Goal: Task Accomplishment & Management: Complete application form

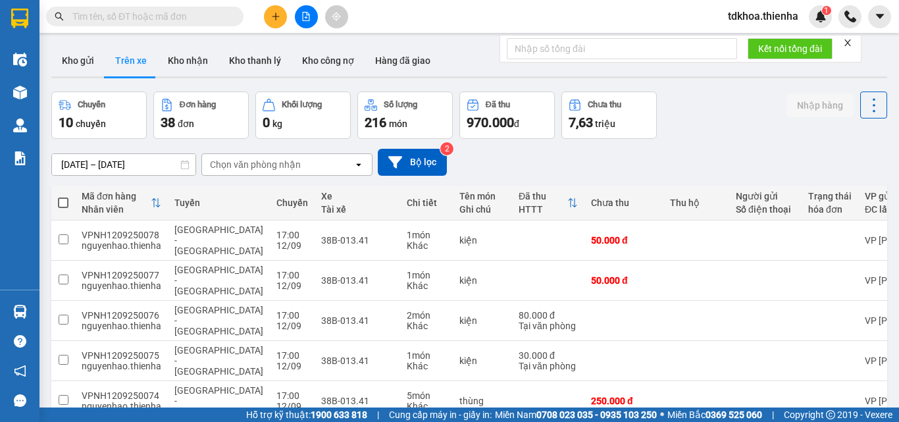
click at [308, 16] on icon "file-add" at bounding box center [306, 16] width 9 height 9
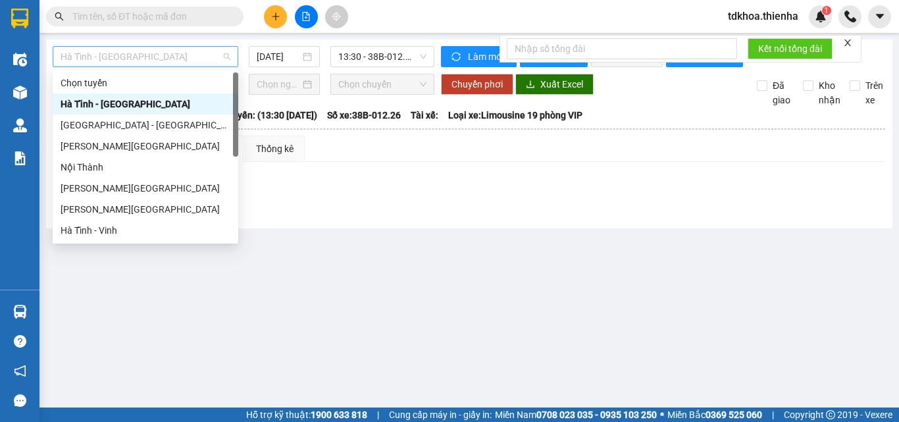
click at [168, 55] on span "Hà Tĩnh - [GEOGRAPHIC_DATA]" at bounding box center [146, 57] width 170 height 20
click at [85, 124] on div "[GEOGRAPHIC_DATA] - [GEOGRAPHIC_DATA]" at bounding box center [146, 125] width 170 height 14
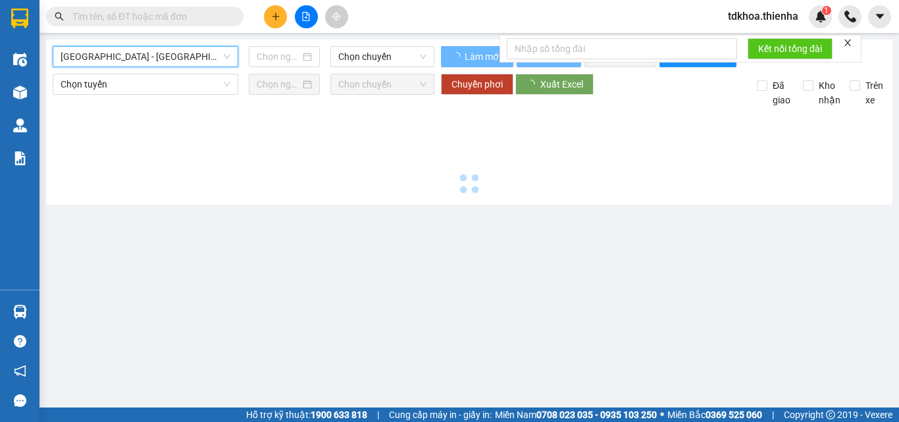
type input "[DATE]"
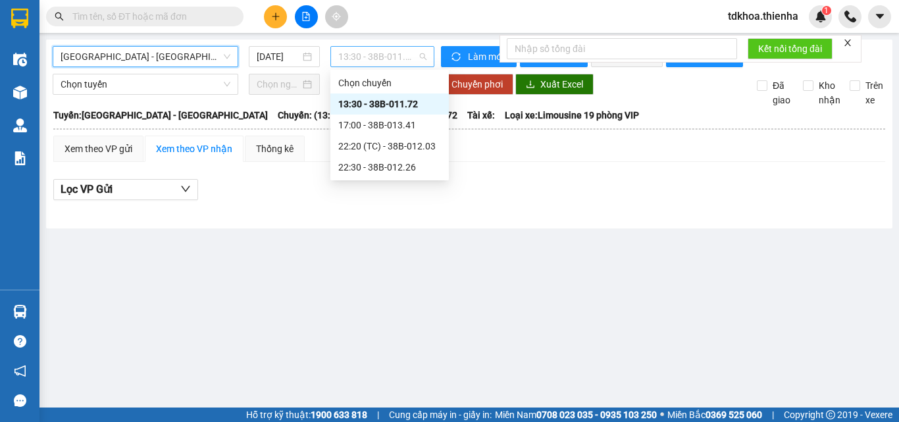
click at [369, 53] on span "13:30 - 38B-011.72" at bounding box center [382, 57] width 88 height 20
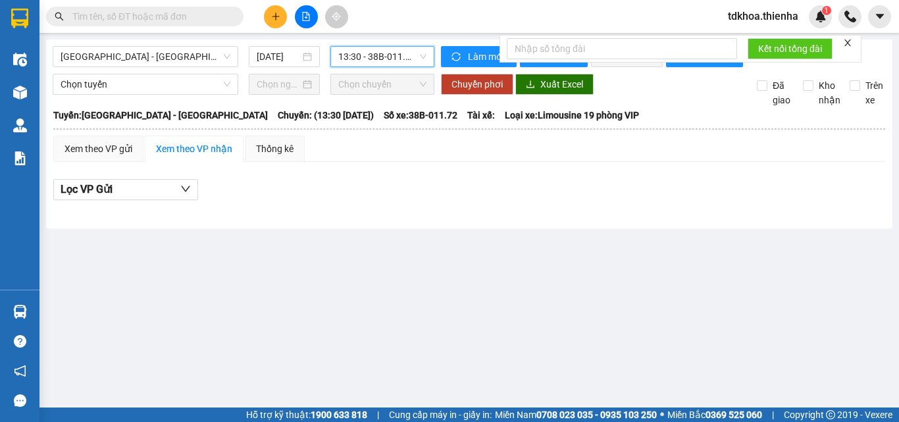
click at [392, 57] on span "13:30 - 38B-011.72" at bounding box center [382, 57] width 88 height 20
click at [395, 57] on span "13:30 - 38B-011.72" at bounding box center [382, 57] width 88 height 20
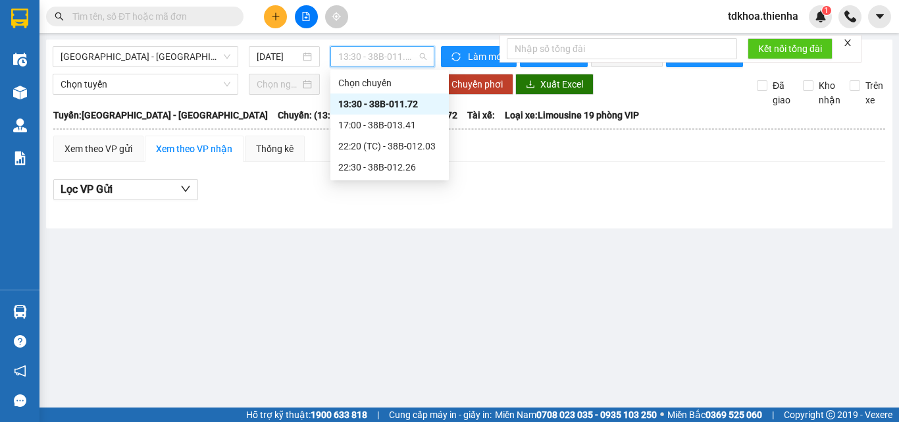
click at [398, 105] on div "13:30 - 38B-011.72" at bounding box center [389, 104] width 103 height 14
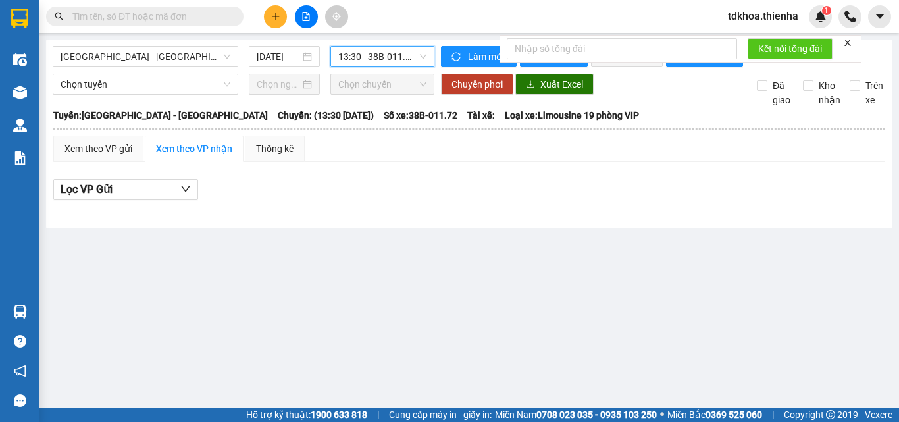
click at [393, 61] on span "13:30 - 38B-011.72" at bounding box center [382, 57] width 88 height 20
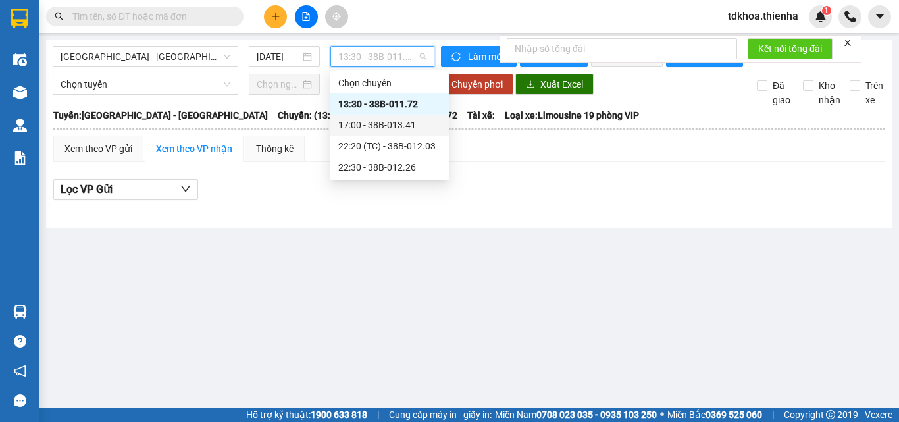
click at [391, 121] on div "17:00 - 38B-013.41" at bounding box center [389, 125] width 103 height 14
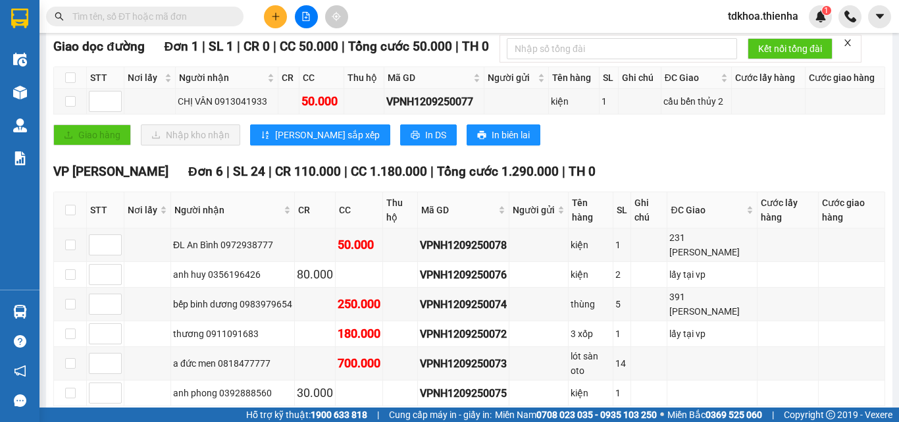
scroll to position [237, 0]
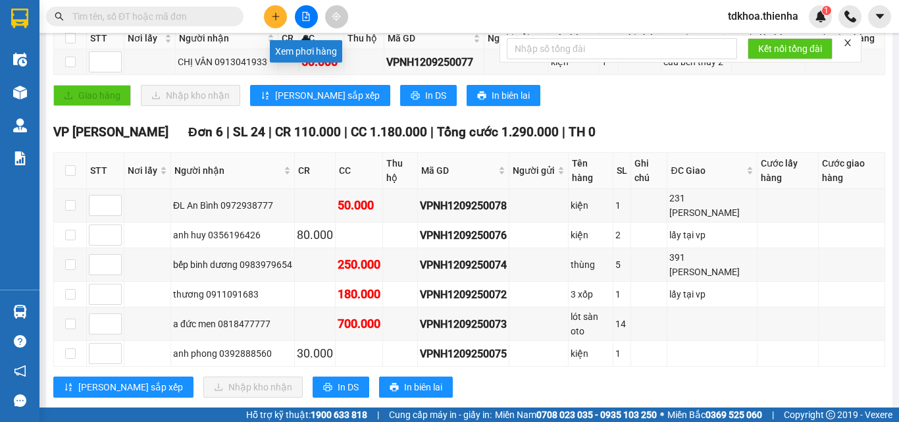
click at [309, 22] on button at bounding box center [306, 16] width 23 height 23
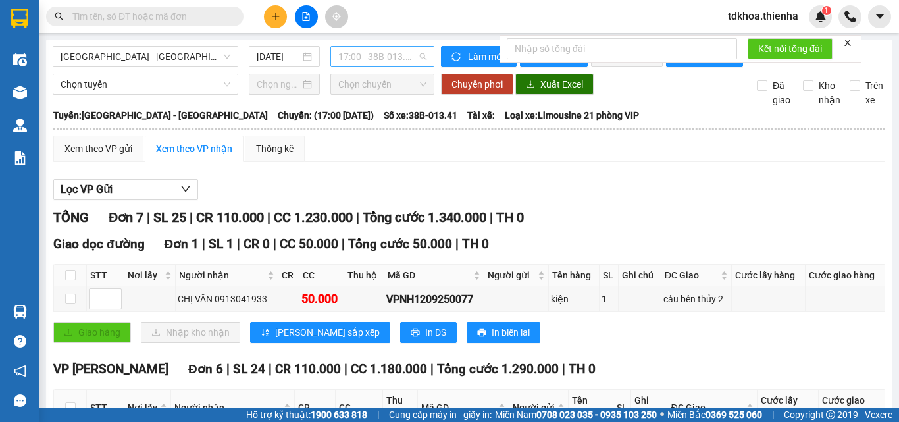
click at [382, 57] on span "17:00 - 38B-013.41" at bounding box center [382, 57] width 88 height 20
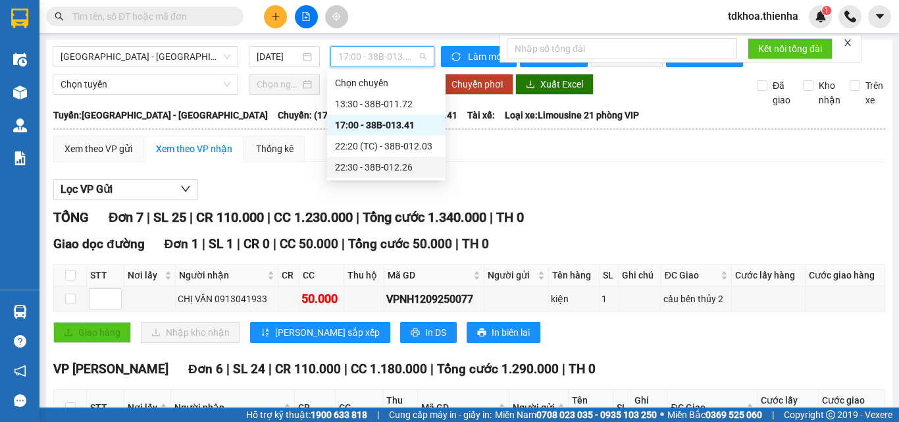
click at [382, 168] on div "22:30 - 38B-012.26" at bounding box center [386, 167] width 103 height 14
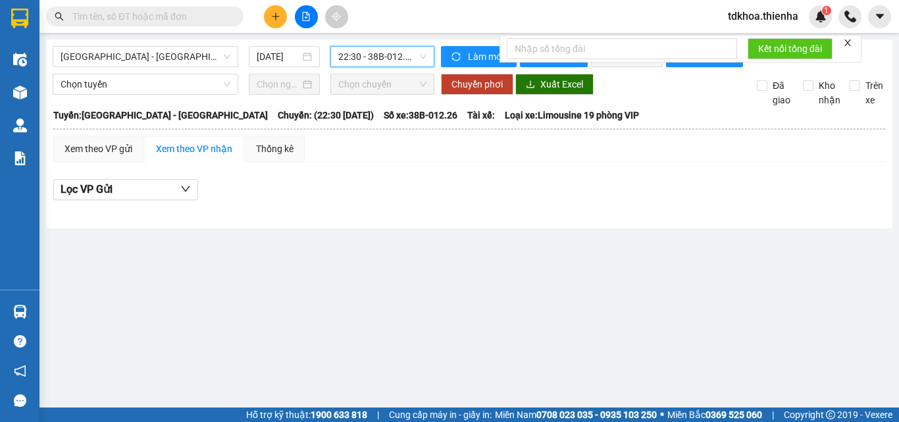
drag, startPoint x: 373, startPoint y: 55, endPoint x: 375, endPoint y: 64, distance: 8.8
click at [375, 55] on span "22:30 - 38B-012.26" at bounding box center [382, 57] width 88 height 20
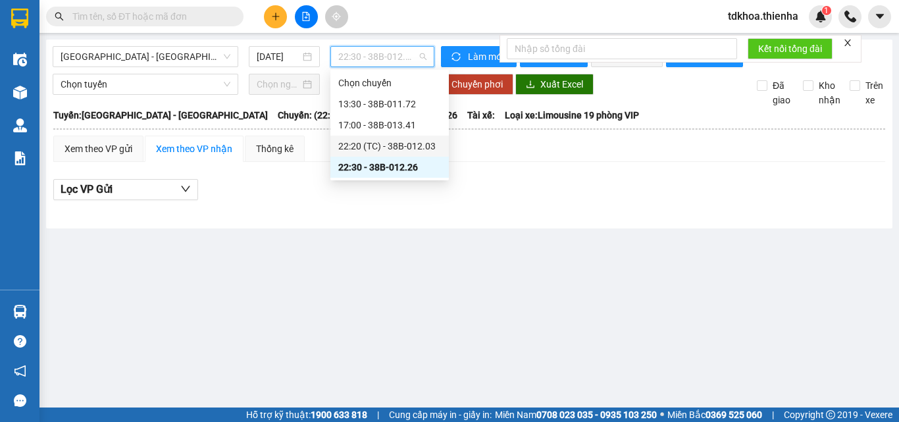
click at [392, 145] on div "22:20 (TC) - 38B-012.03" at bounding box center [389, 146] width 103 height 14
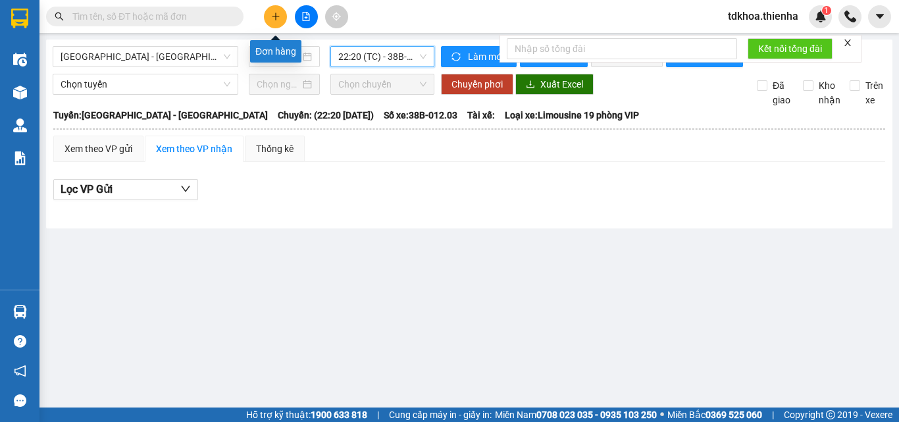
click at [280, 16] on icon "plus" at bounding box center [275, 16] width 9 height 9
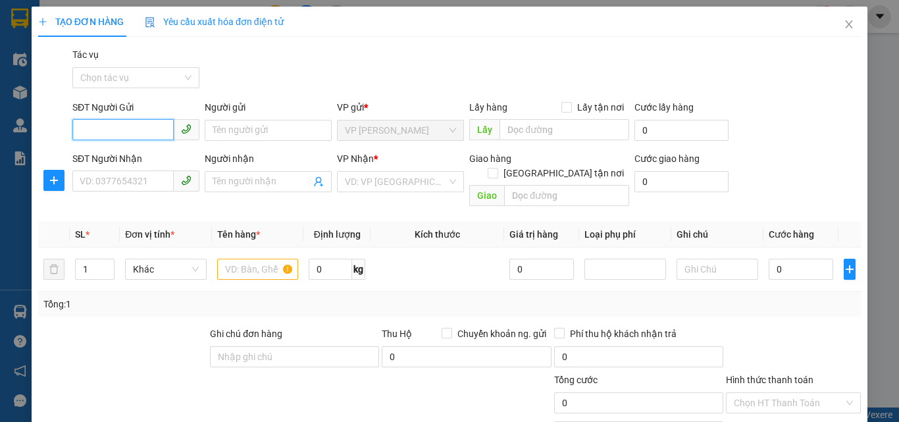
click at [119, 132] on input "SĐT Người Gửi" at bounding box center [122, 129] width 101 height 21
click at [95, 178] on input "SĐT Người Nhận" at bounding box center [122, 181] width 101 height 21
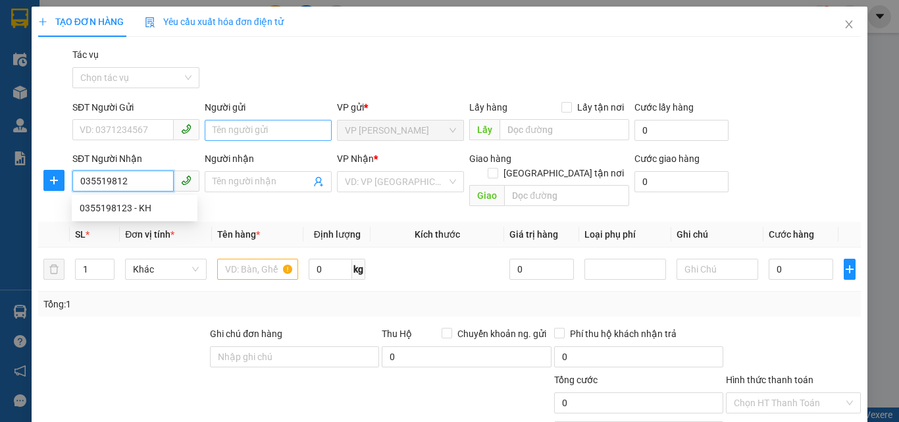
type input "0355198123"
click at [159, 207] on div "0355198123 - KH" at bounding box center [135, 208] width 110 height 14
type input "KH"
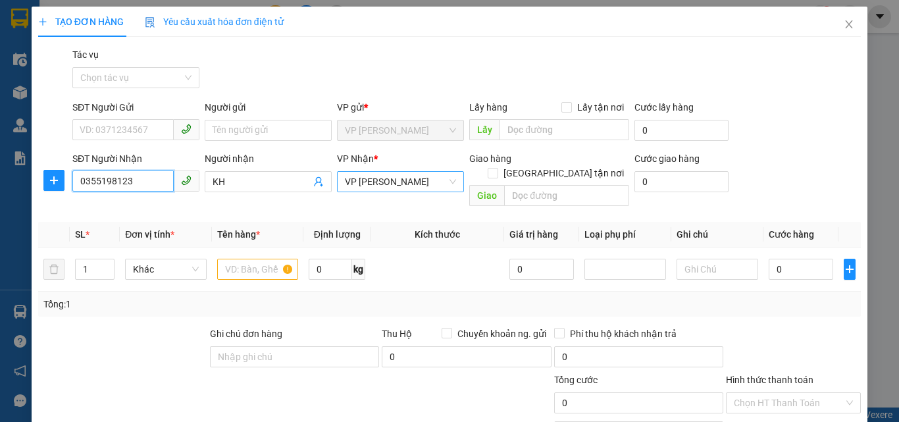
click at [406, 184] on span "VP [PERSON_NAME]" at bounding box center [400, 182] width 111 height 20
type input "0355198123"
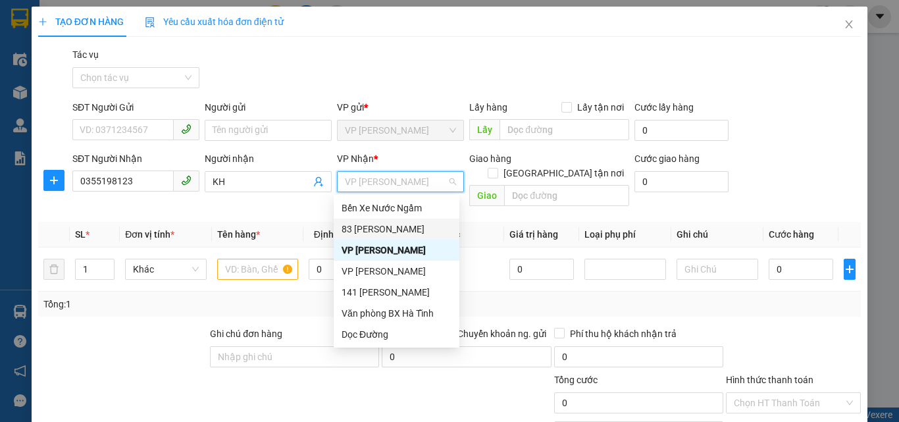
click at [363, 229] on div "83 [PERSON_NAME]" at bounding box center [397, 229] width 110 height 14
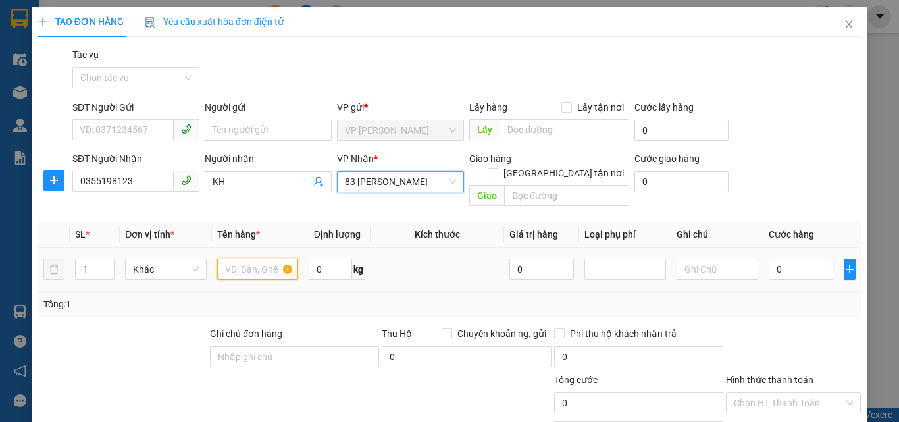
click at [246, 259] on input "text" at bounding box center [258, 269] width 82 height 21
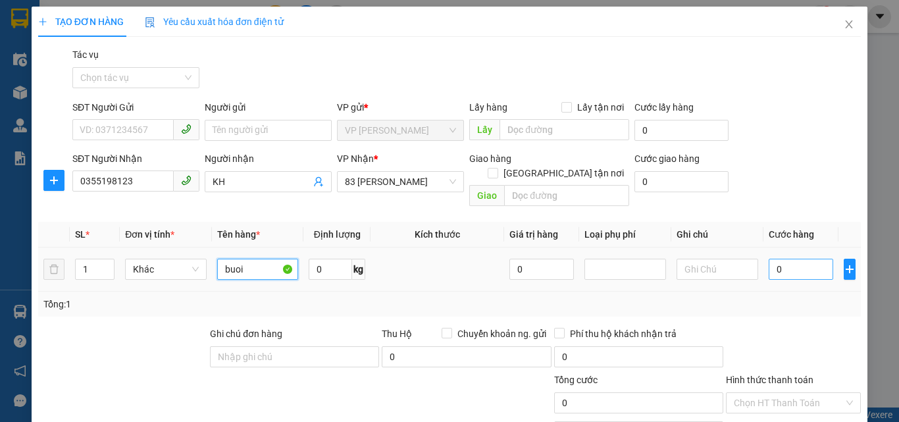
type input "buoi"
drag, startPoint x: 775, startPoint y: 247, endPoint x: 760, endPoint y: 238, distance: 16.8
click at [774, 259] on input "0" at bounding box center [801, 269] width 65 height 21
type input "1"
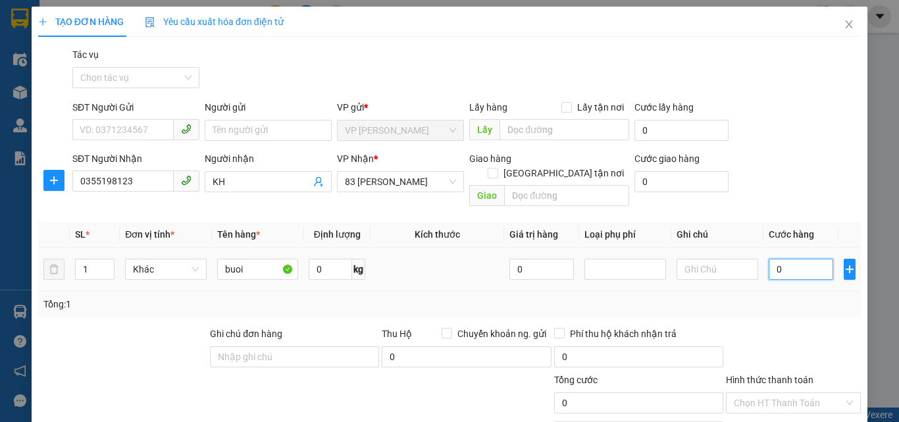
type input "1"
type input "10"
type input "100"
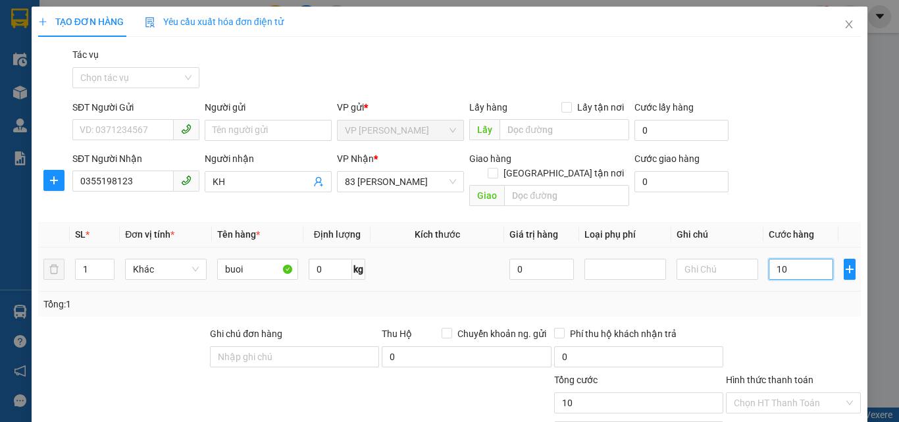
type input "100"
type input "1.000"
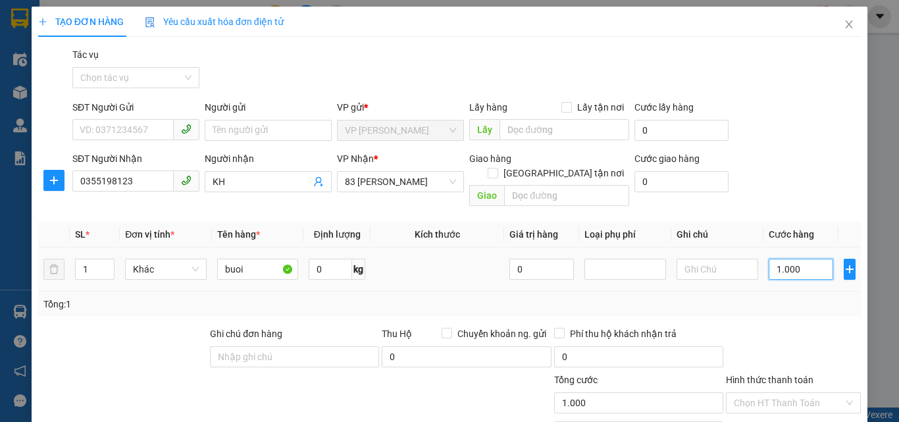
type input "10.000"
type input "100.000"
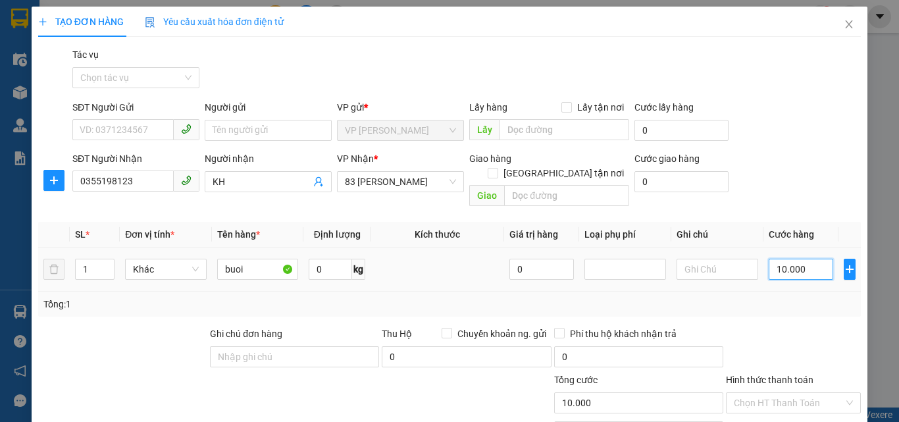
type input "100.000"
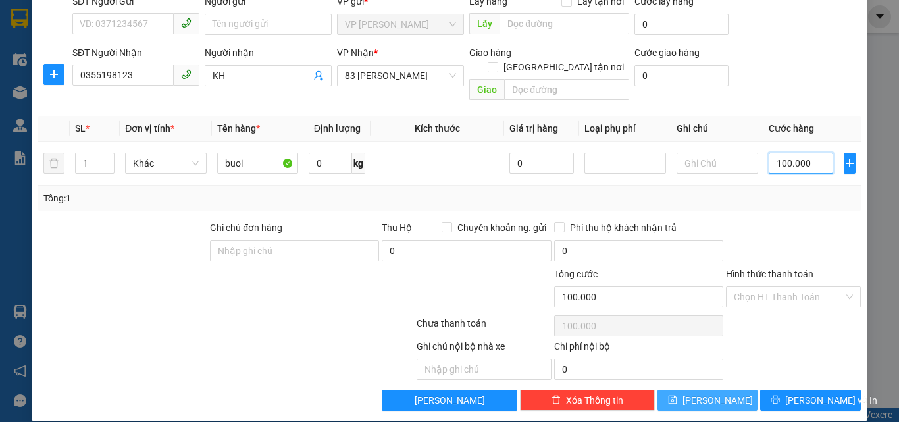
type input "100.000"
click at [710, 393] on span "[PERSON_NAME]" at bounding box center [718, 400] width 70 height 14
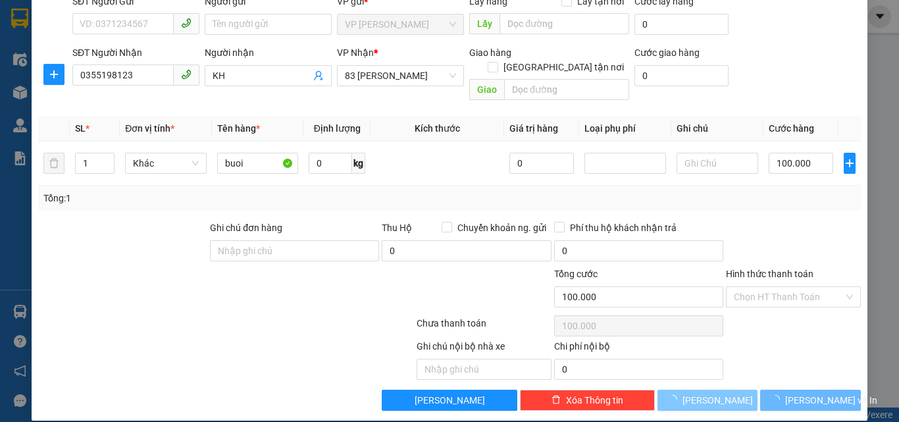
type input "0"
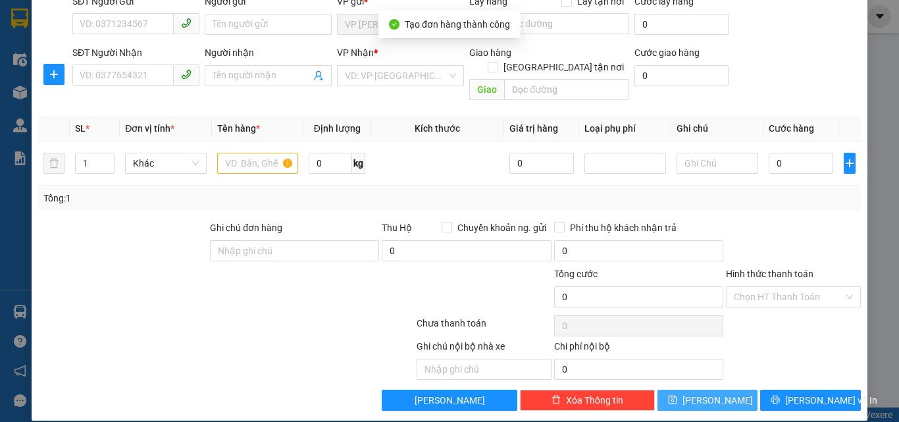
scroll to position [0, 0]
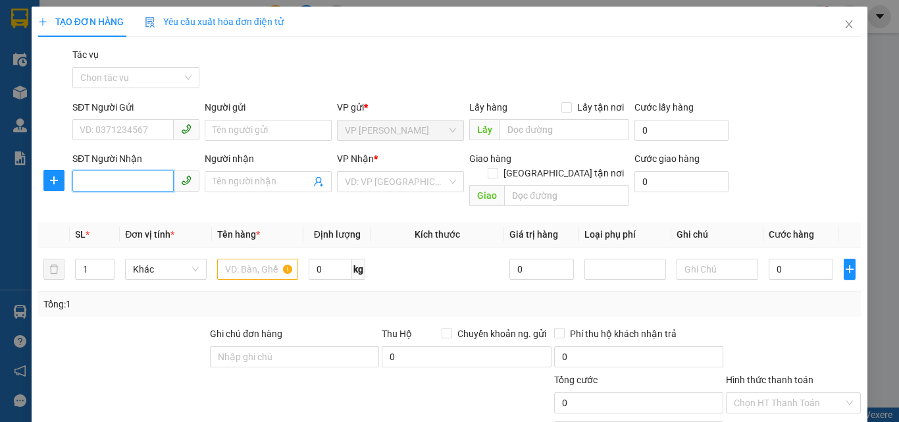
click at [117, 184] on input "SĐT Người Nhận" at bounding box center [122, 181] width 101 height 21
click at [129, 206] on div "0384899252 - a tới" at bounding box center [135, 208] width 110 height 14
type input "0384899252"
type input "a tới"
type input "0384899252"
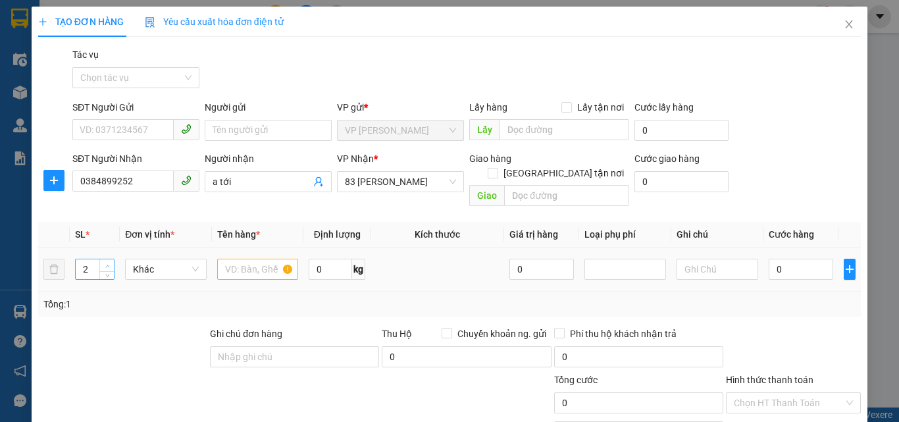
click at [108, 264] on icon "up" at bounding box center [107, 266] width 5 height 5
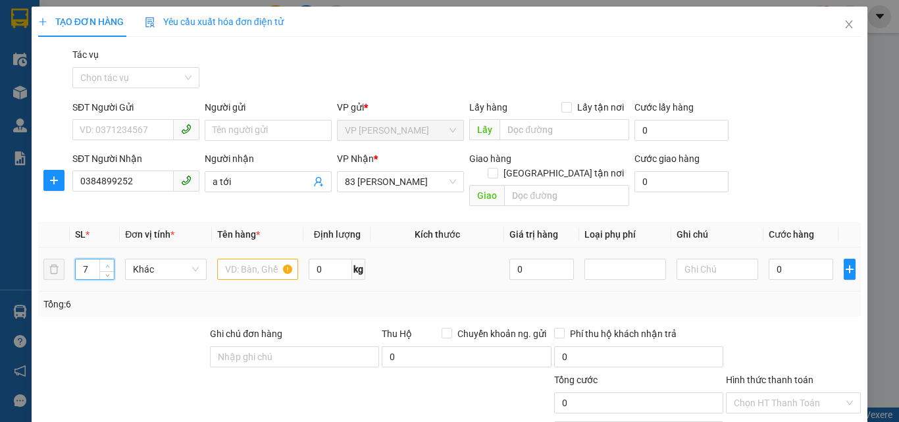
click at [107, 264] on icon "up" at bounding box center [107, 266] width 5 height 5
click at [106, 264] on icon "up" at bounding box center [107, 266] width 5 height 5
click at [105, 265] on icon "up" at bounding box center [107, 266] width 4 height 3
click at [103, 262] on span "up" at bounding box center [107, 266] width 8 height 8
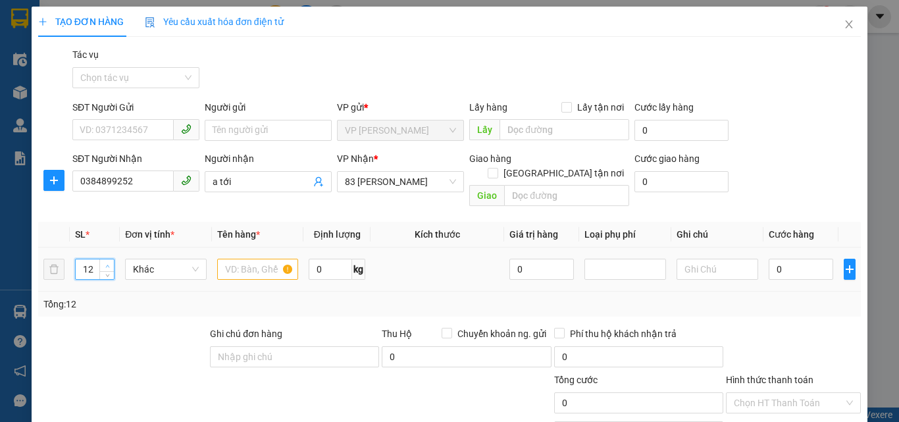
click at [103, 262] on span "up" at bounding box center [107, 266] width 8 height 8
click at [101, 259] on span "Increase Value" at bounding box center [106, 265] width 14 height 12
click at [99, 259] on span "Increase Value" at bounding box center [106, 265] width 14 height 12
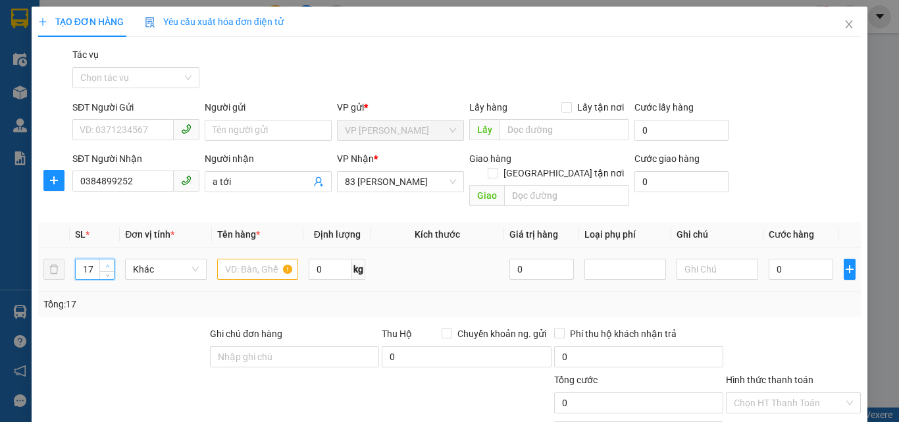
click at [99, 259] on span "Increase Value" at bounding box center [106, 265] width 14 height 12
click at [97, 259] on input "17" at bounding box center [95, 269] width 38 height 20
type input "18"
click at [105, 264] on icon "up" at bounding box center [107, 266] width 5 height 5
click at [234, 259] on input "text" at bounding box center [258, 269] width 82 height 21
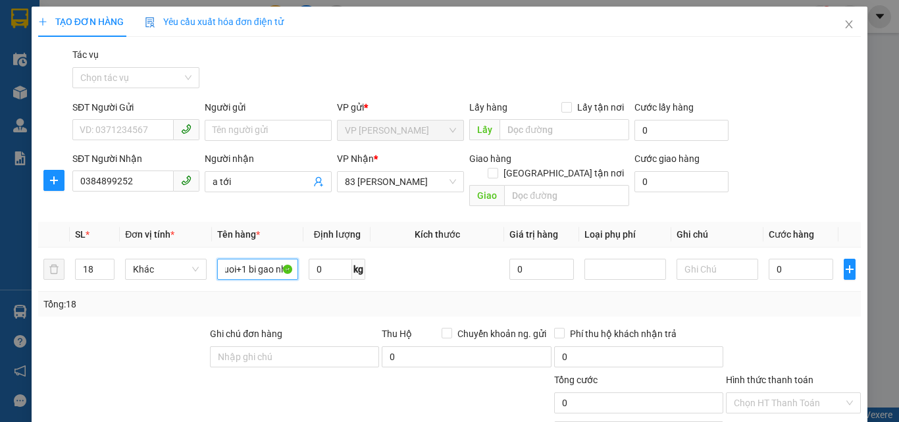
scroll to position [0, 34]
type input "17 bi buoi+1 bi gao nho"
click at [799, 259] on input "0" at bounding box center [801, 269] width 65 height 21
type input "1"
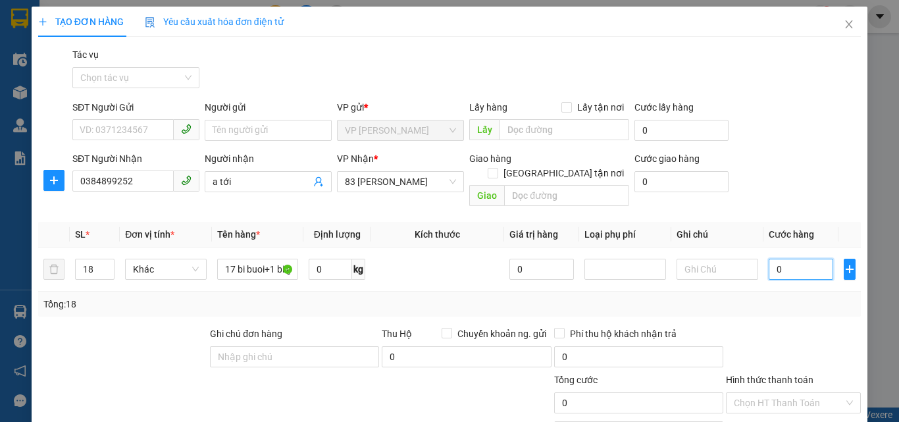
type input "1"
type input "17"
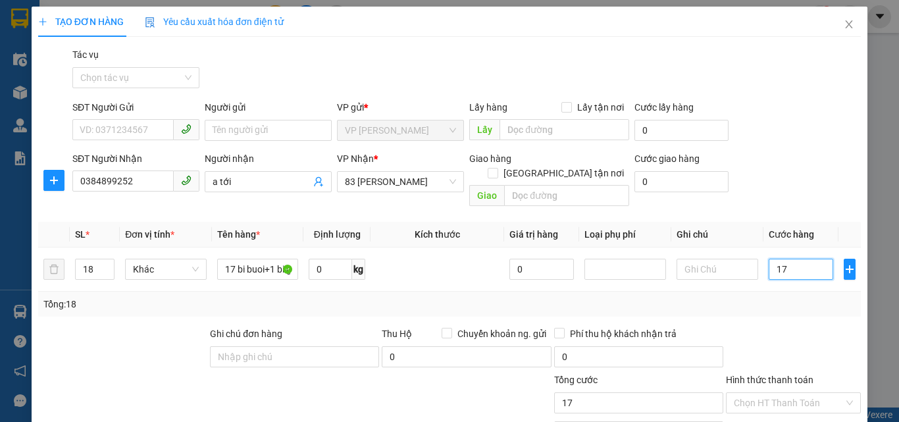
type input "170"
type input "1.700"
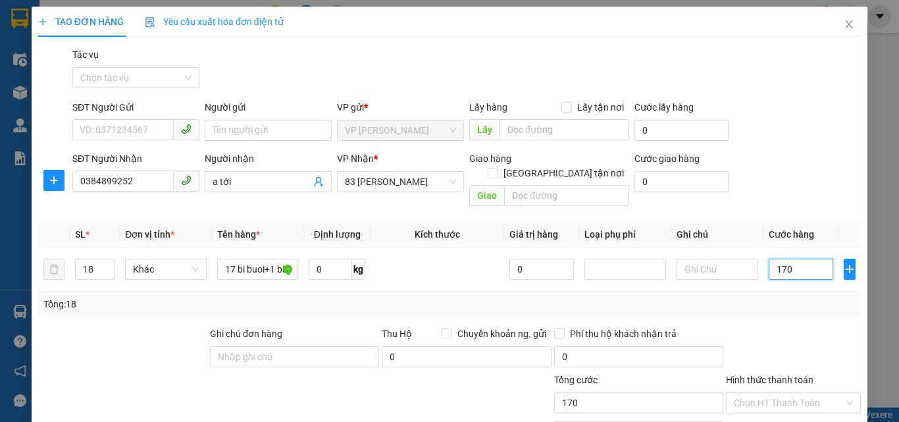
type input "1.700"
type input "17.000"
type input "170.000"
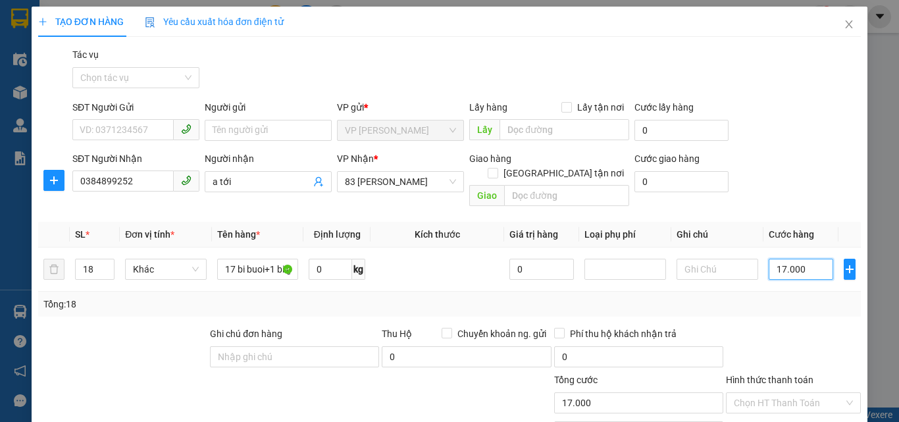
type input "170.000"
type input "1.700.000"
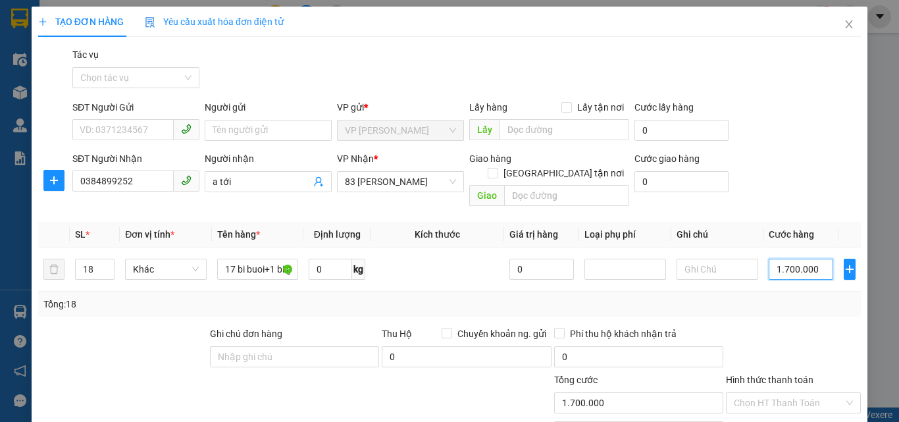
scroll to position [106, 0]
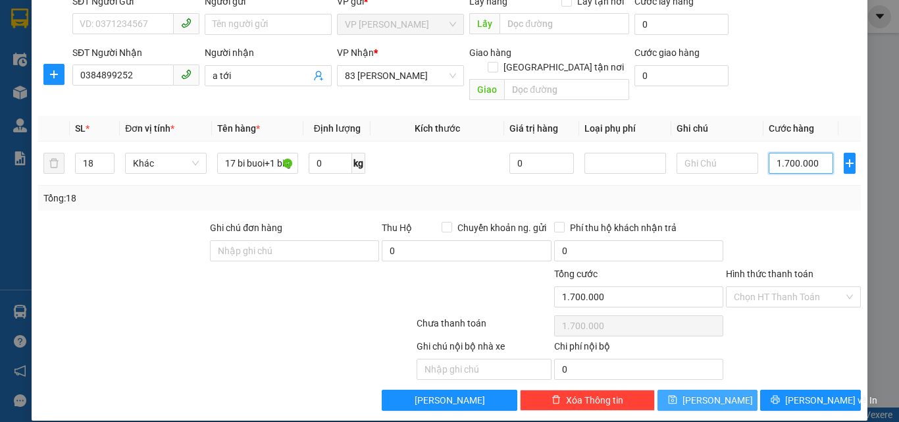
type input "1.700.000"
click at [677, 395] on icon "save" at bounding box center [672, 399] width 9 height 9
type input "1"
type input "0"
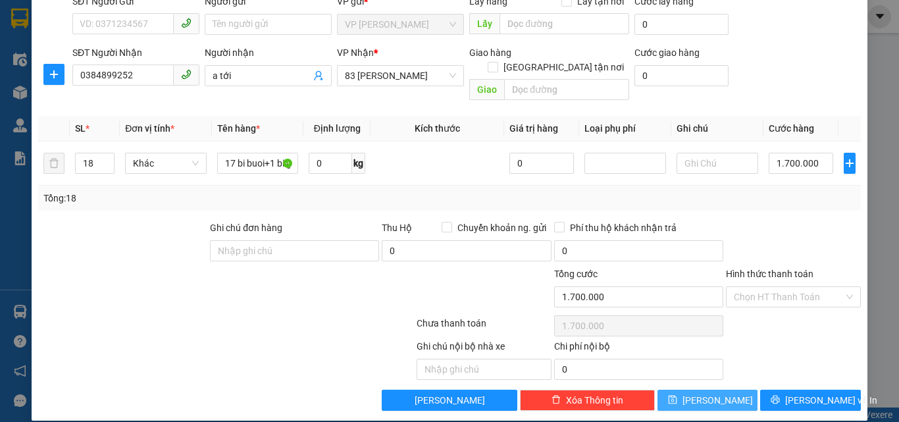
type input "0"
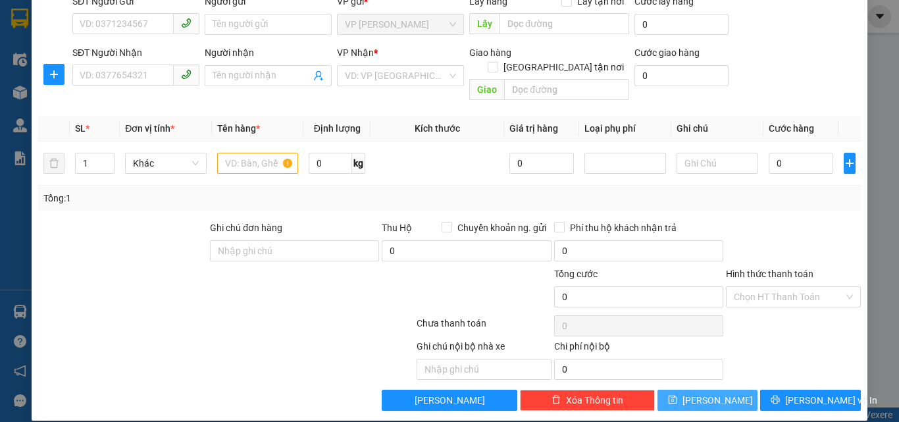
scroll to position [0, 0]
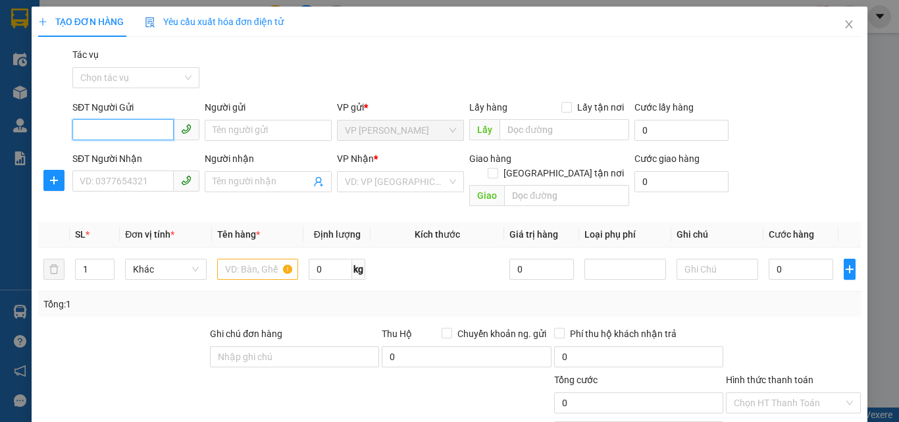
click at [105, 132] on input "SĐT Người Gửi" at bounding box center [122, 129] width 101 height 21
type input "0396377678"
click at [120, 159] on div "0396377678 - HIỀN HỒNG" at bounding box center [135, 156] width 110 height 14
type input "HIỀN HỒNG"
type input "0396377678"
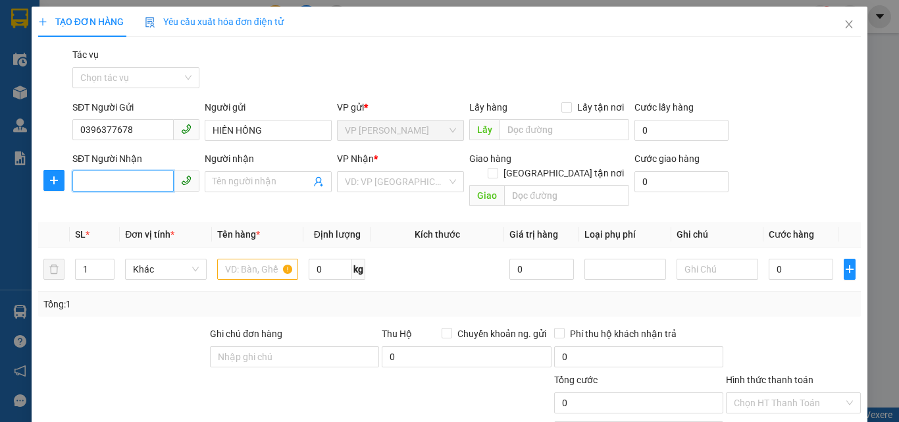
click at [107, 183] on input "SĐT Người Nhận" at bounding box center [122, 181] width 101 height 21
type input "1"
type input "0975616180"
click at [369, 184] on input "search" at bounding box center [396, 182] width 102 height 20
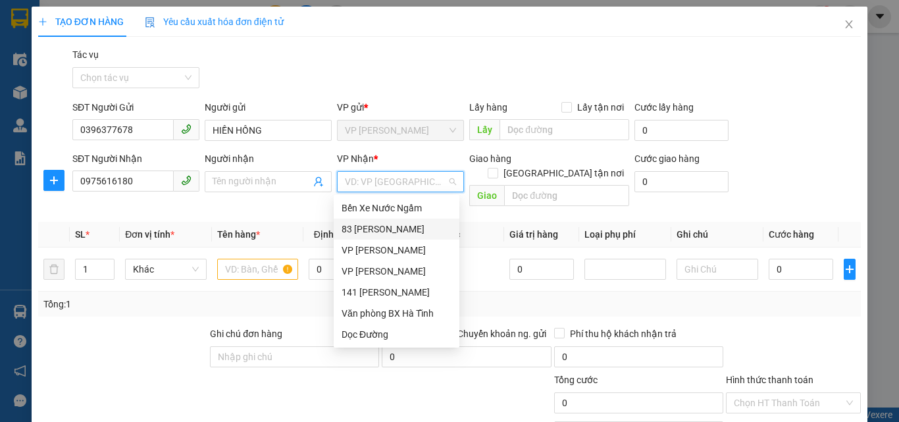
click at [362, 231] on div "83 [PERSON_NAME]" at bounding box center [397, 229] width 110 height 14
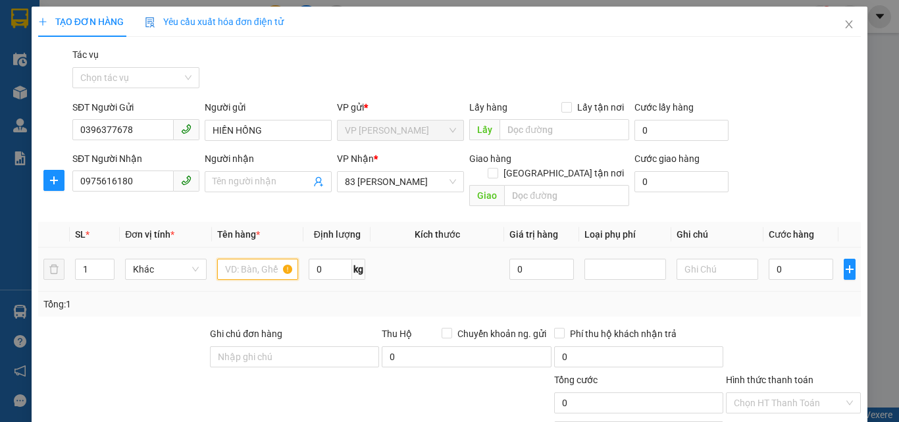
click at [221, 259] on input "text" at bounding box center [258, 269] width 82 height 21
type input "buoi"
click at [788, 375] on label "Hình thức thanh toán" at bounding box center [770, 380] width 88 height 11
click at [788, 393] on input "Hình thức thanh toán" at bounding box center [789, 403] width 110 height 20
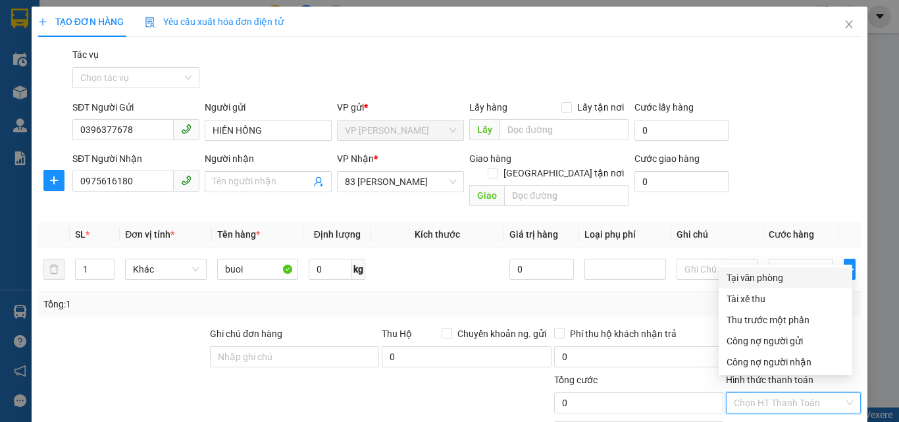
click at [748, 275] on div "Tại văn phòng" at bounding box center [786, 278] width 118 height 14
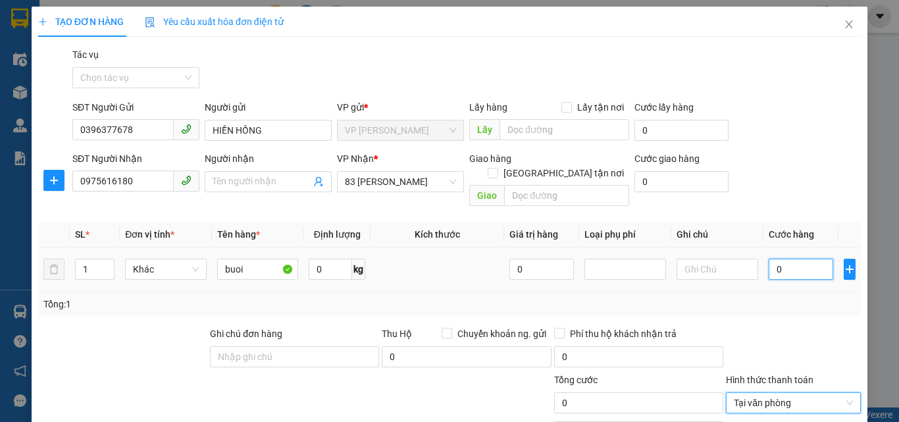
click at [780, 259] on input "0" at bounding box center [801, 269] width 65 height 21
type input "1"
type input "10"
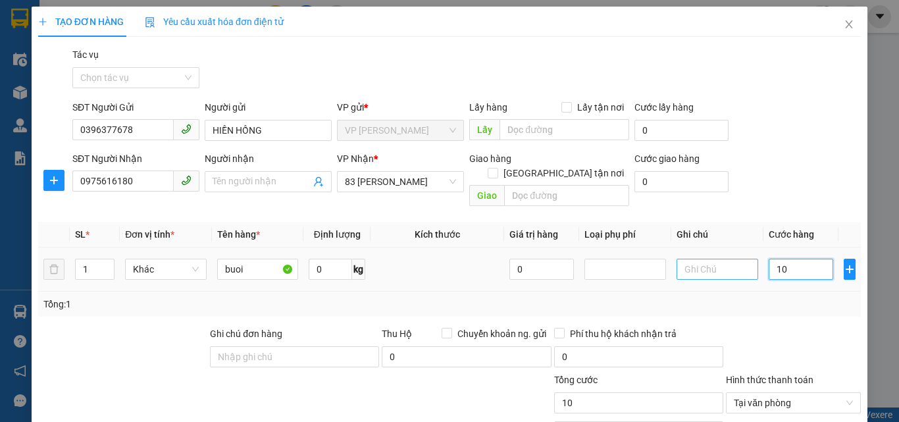
type input "100"
type input "1.000"
type input "10.000"
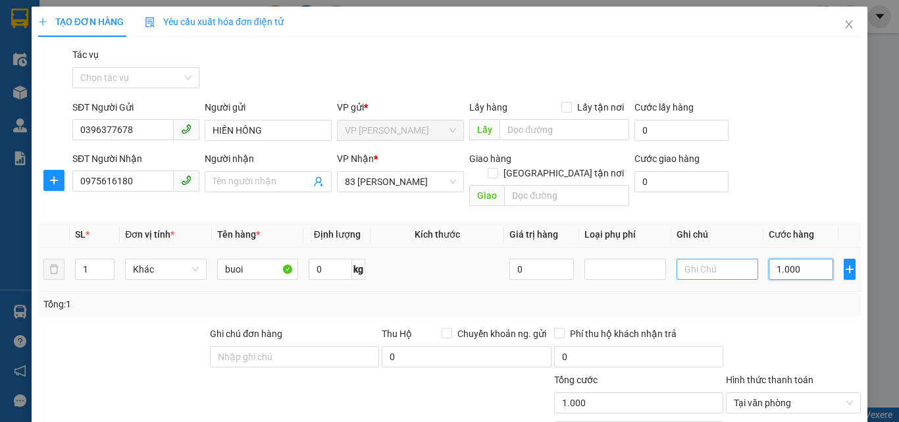
type input "10.000"
type input "100.000"
drag, startPoint x: 691, startPoint y: 256, endPoint x: 684, endPoint y: 255, distance: 7.4
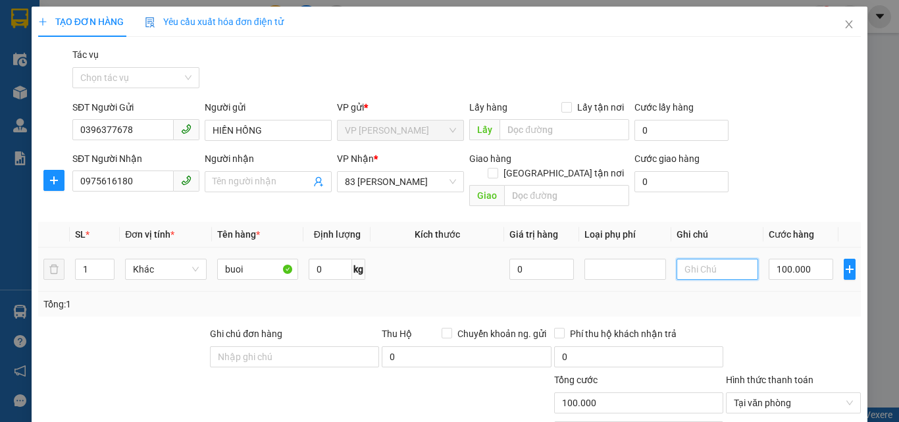
click at [691, 259] on input "text" at bounding box center [718, 269] width 82 height 21
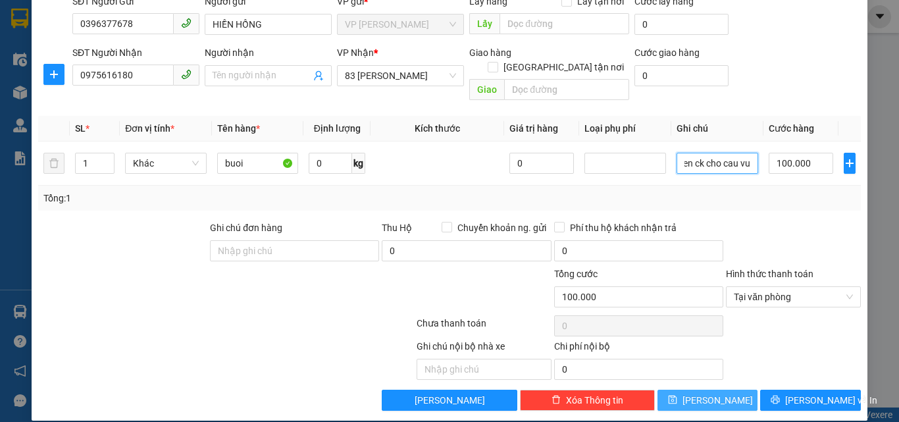
type input "hien ck cho cau vu"
click at [710, 393] on span "[PERSON_NAME]" at bounding box center [718, 400] width 70 height 14
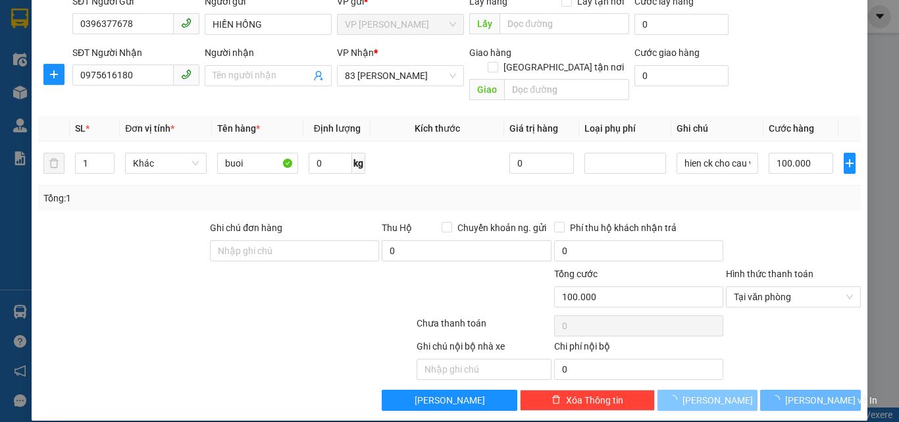
type input "0"
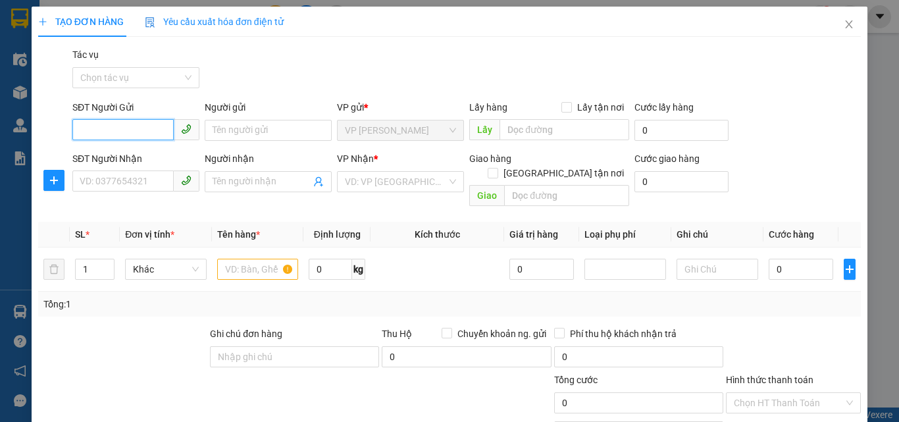
click at [114, 134] on input "SĐT Người Gửi" at bounding box center [122, 129] width 101 height 21
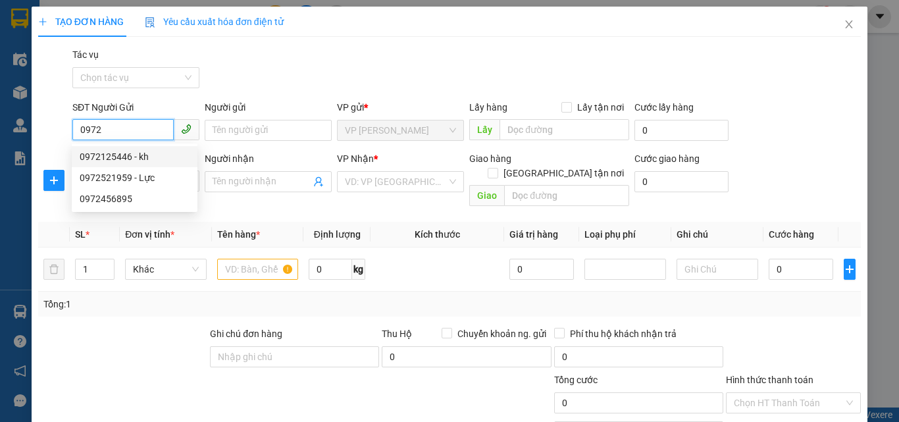
click at [123, 160] on div "0972125446 - kh" at bounding box center [135, 156] width 110 height 14
type input "0972125446"
type input "kh"
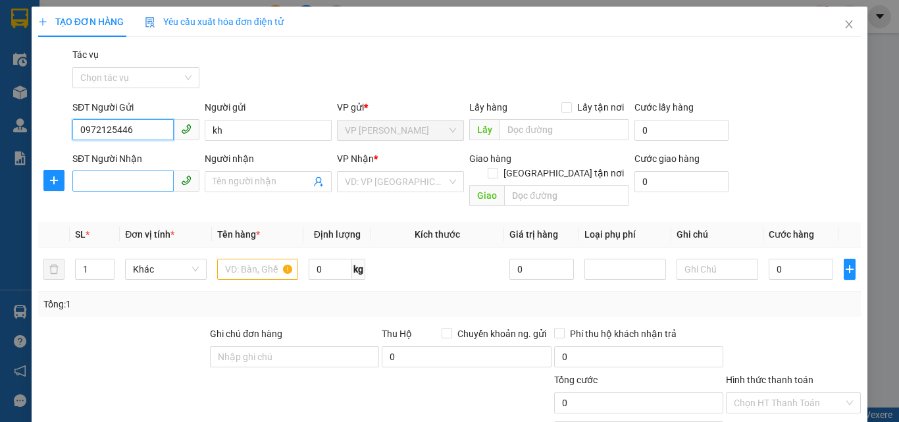
type input "0972125446"
click at [108, 184] on input "SĐT Người Nhận" at bounding box center [122, 181] width 101 height 21
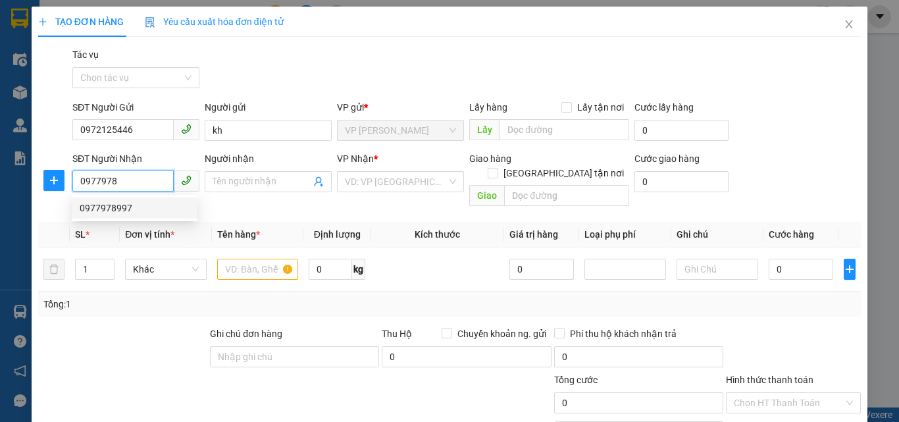
click at [105, 206] on div "0977978997" at bounding box center [135, 208] width 110 height 14
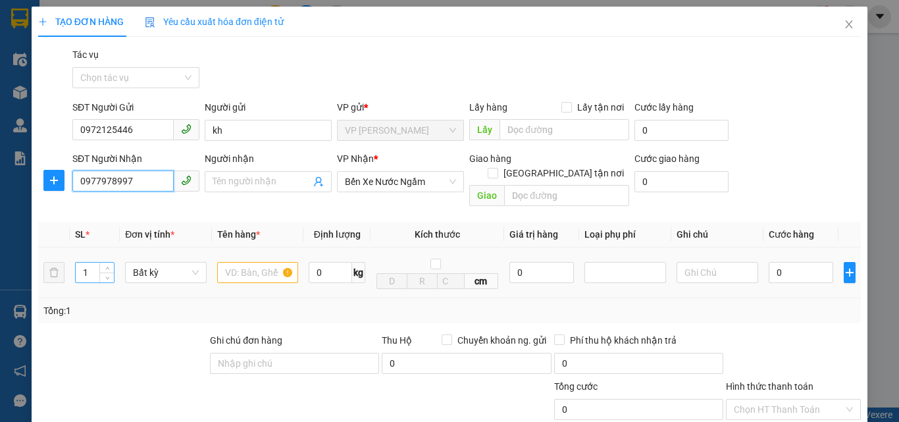
type input "0977978997"
click at [88, 263] on input "1" at bounding box center [95, 273] width 38 height 20
type input "7"
click at [244, 263] on input "text" at bounding box center [258, 272] width 82 height 21
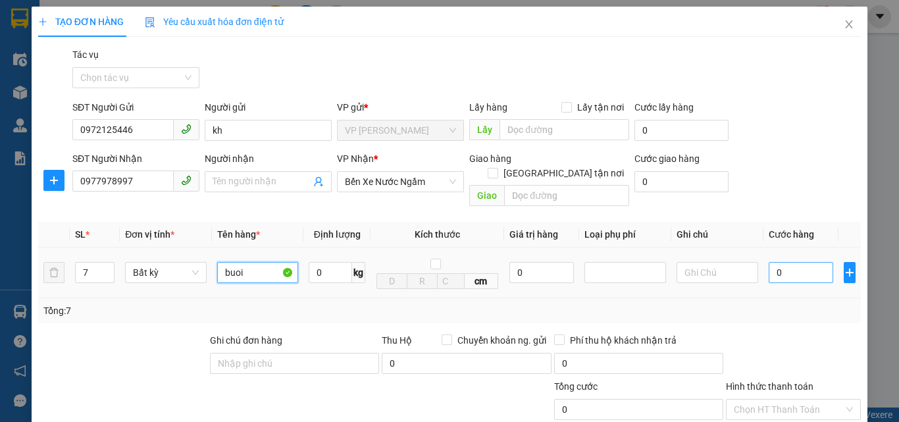
type input "buoi"
click at [799, 262] on input "0" at bounding box center [801, 272] width 65 height 21
type input "5"
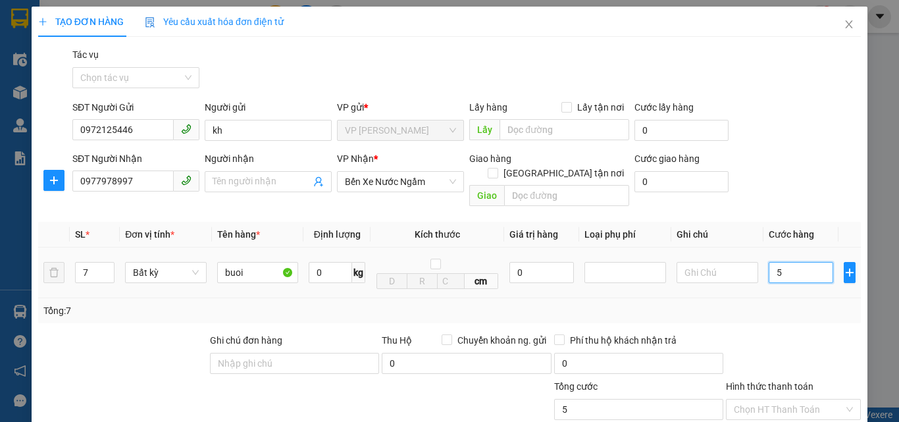
type input "56"
type input "560"
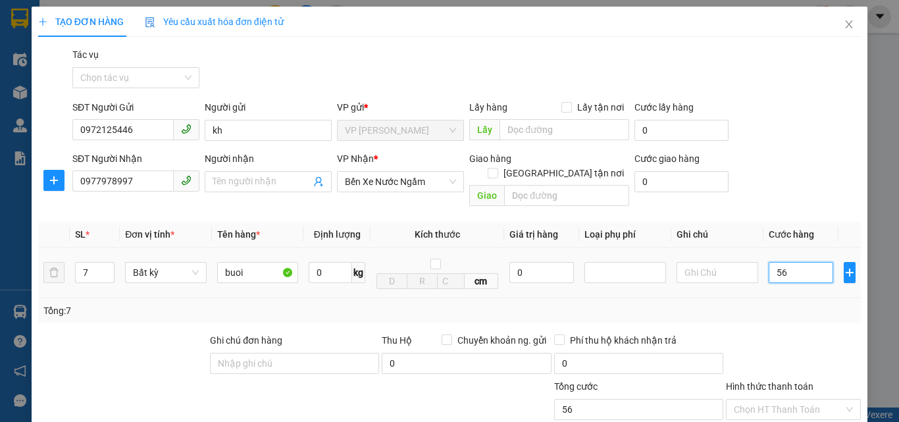
type input "560"
type input "5.600"
type input "56.000"
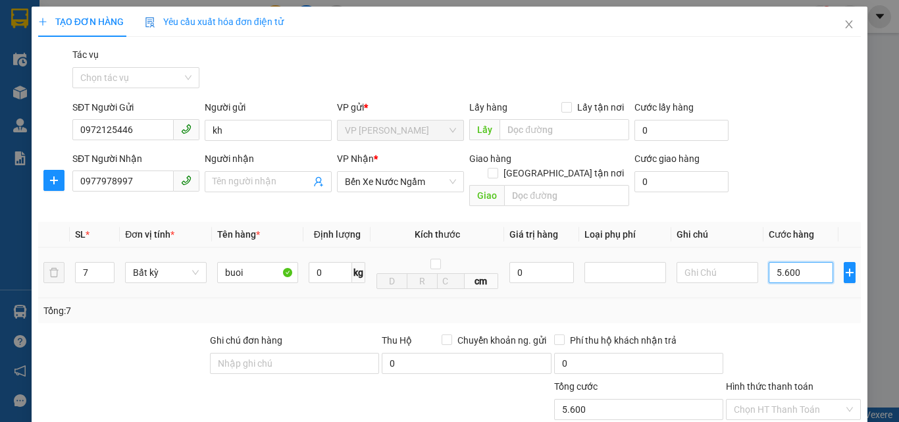
type input "56.000"
type input "560.000"
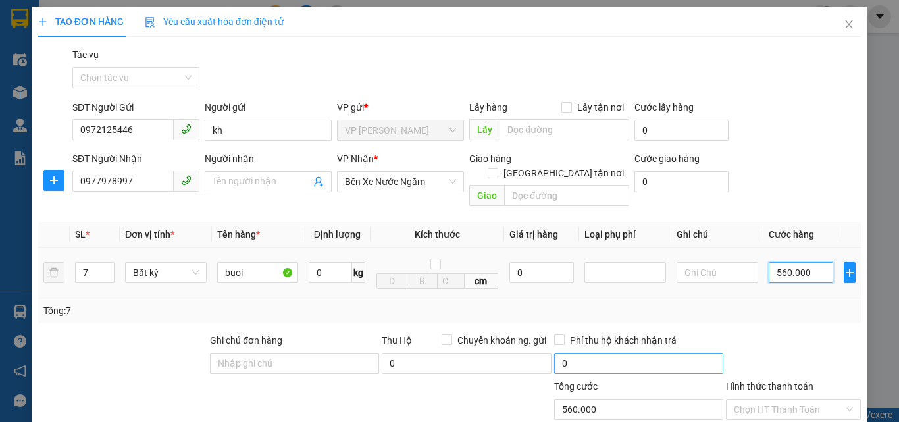
scroll to position [113, 0]
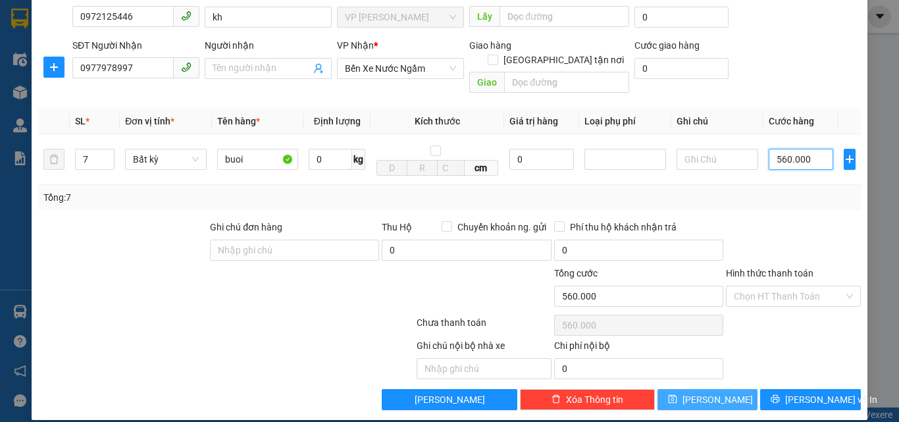
type input "560.000"
click at [677, 395] on icon "save" at bounding box center [672, 399] width 9 height 9
type input "1"
type input "0"
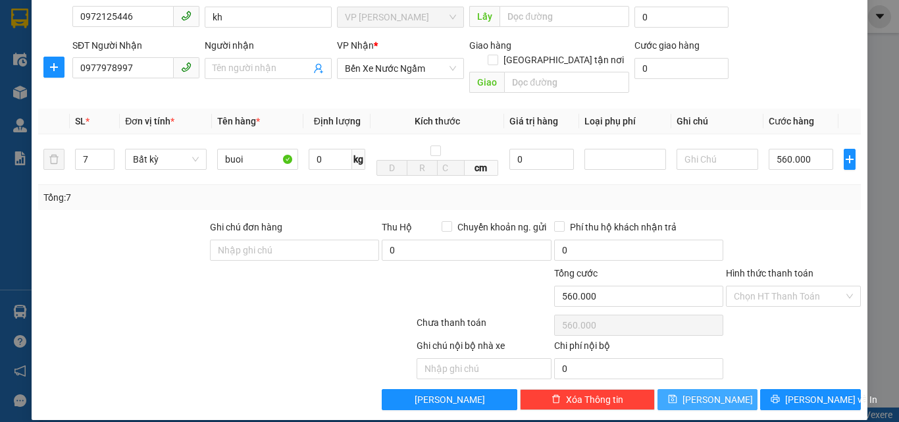
type input "0"
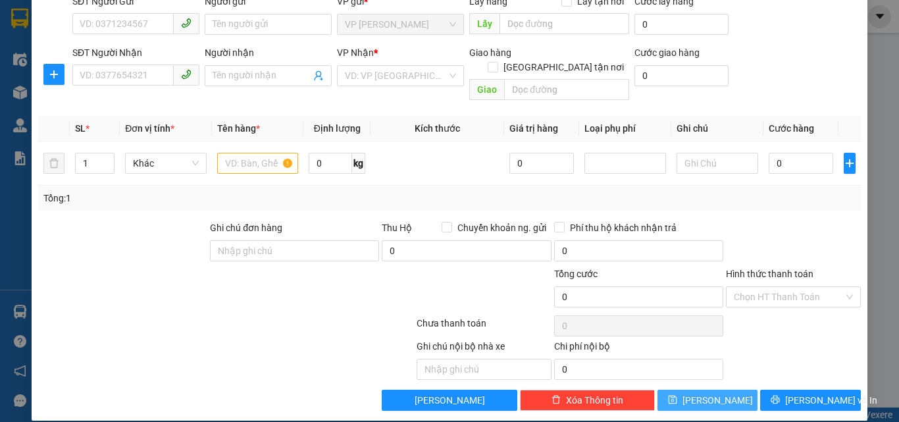
scroll to position [0, 0]
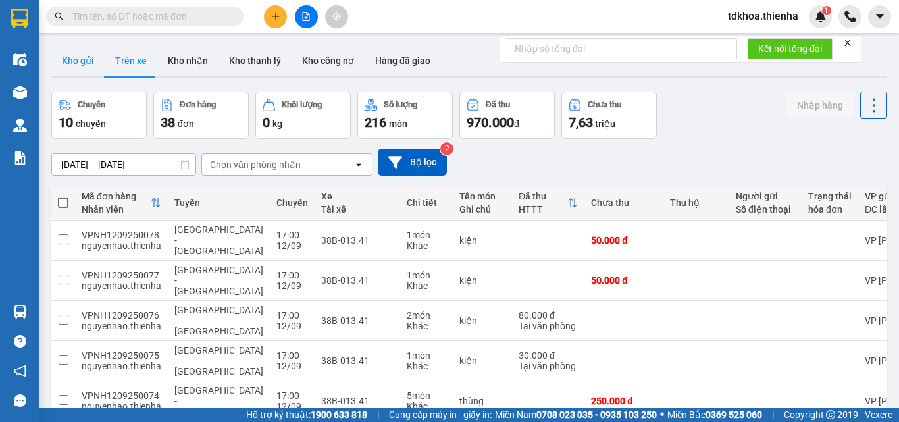
click at [87, 57] on button "Kho gửi" at bounding box center [77, 61] width 53 height 32
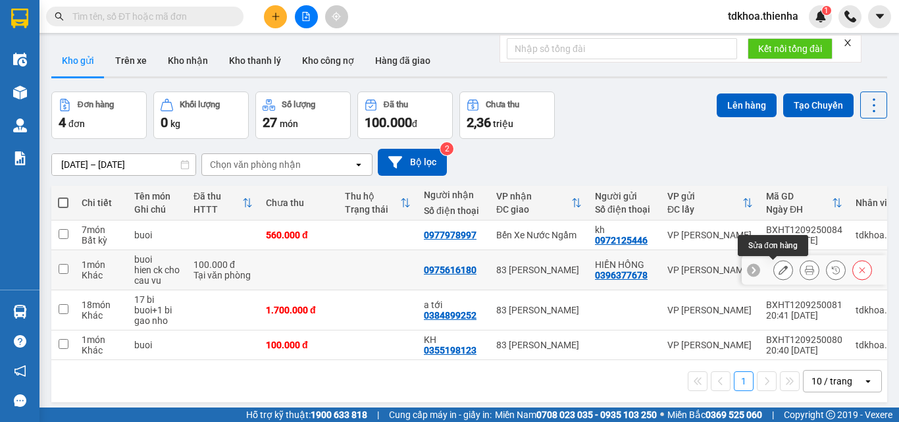
click at [779, 273] on icon at bounding box center [783, 269] width 9 height 9
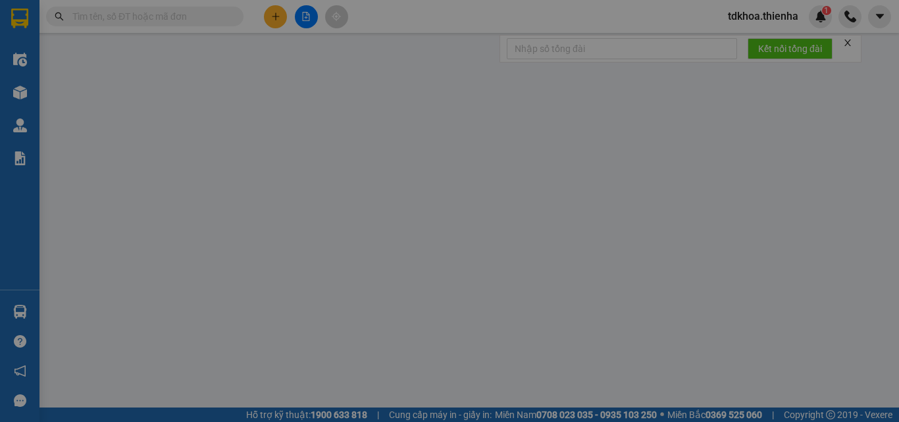
type input "0396377678"
type input "HIỀN HỒNG"
type input "0975616180"
type input "100.000"
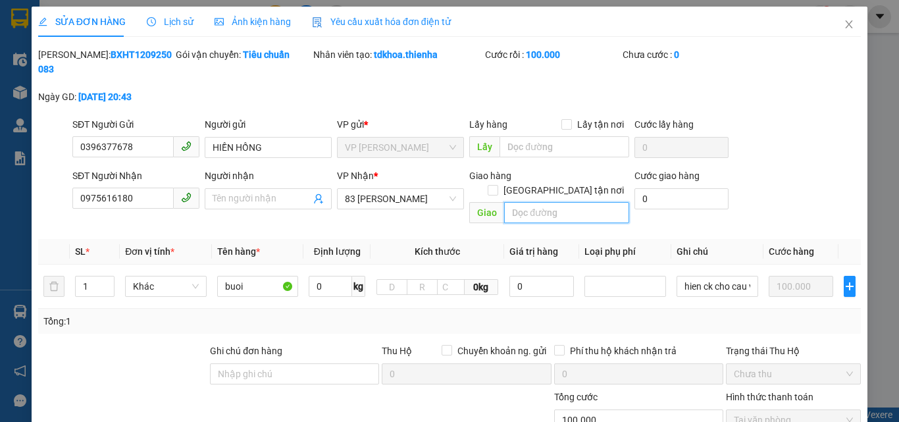
click at [573, 202] on input "text" at bounding box center [566, 212] width 125 height 21
type input "g"
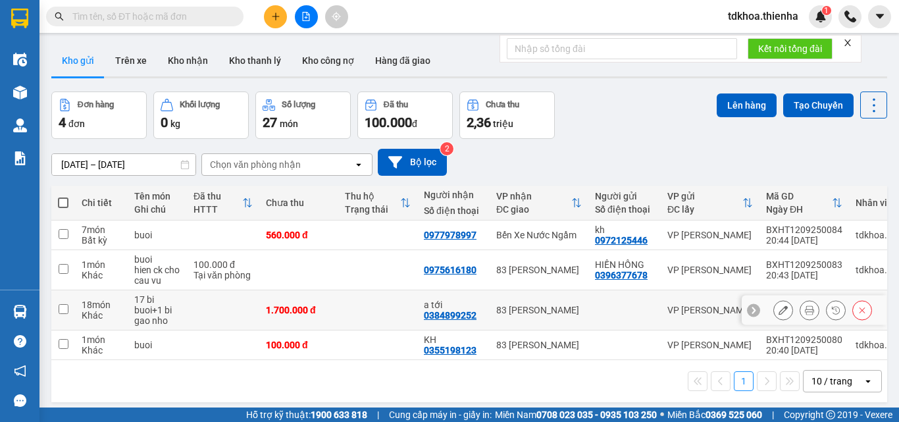
scroll to position [61, 0]
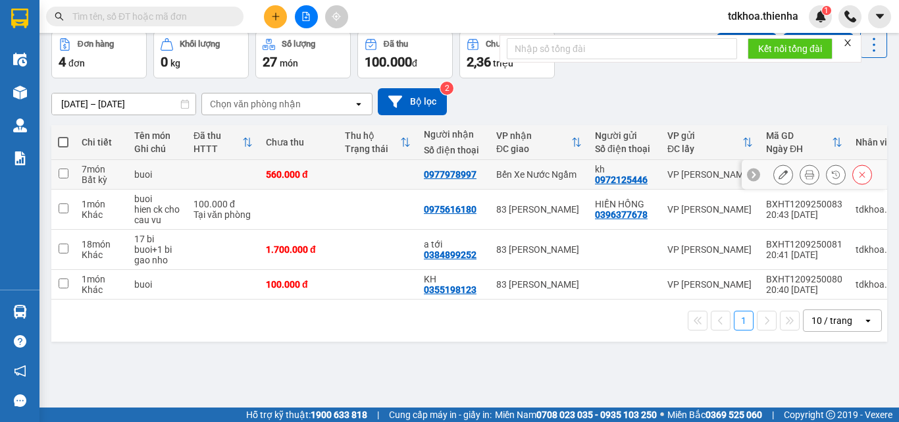
click at [64, 172] on input "checkbox" at bounding box center [64, 174] width 10 height 10
checkbox input "true"
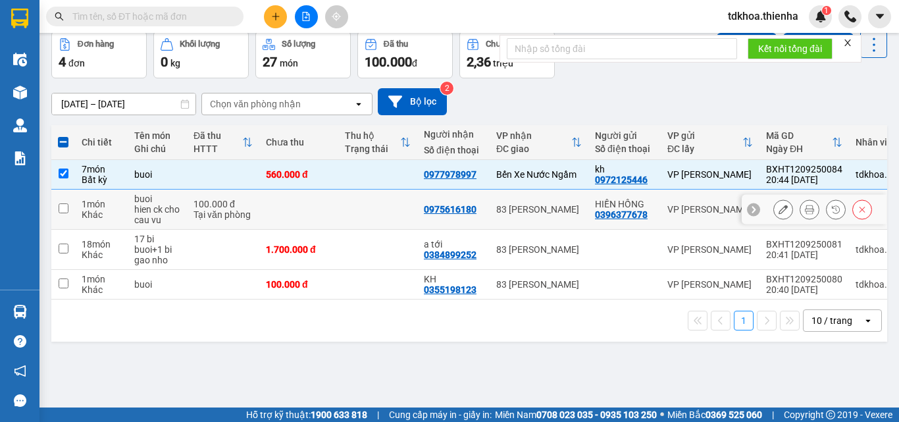
click at [64, 210] on input "checkbox" at bounding box center [64, 208] width 10 height 10
checkbox input "true"
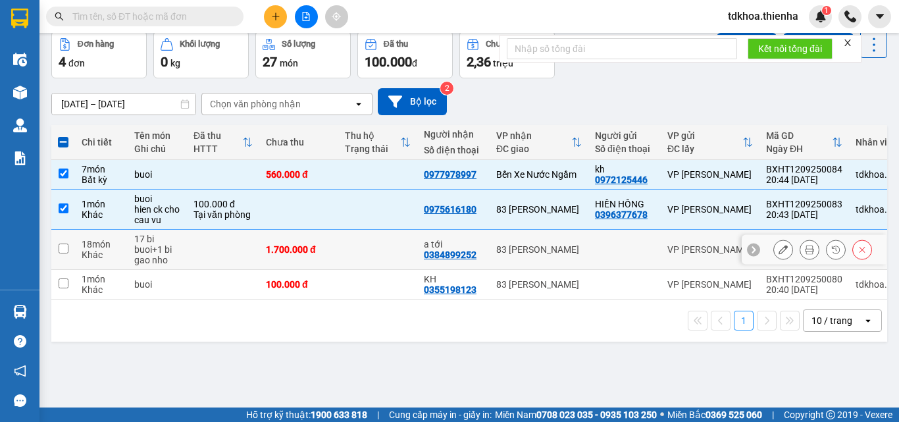
click at [66, 245] on input "checkbox" at bounding box center [64, 249] width 10 height 10
checkbox input "true"
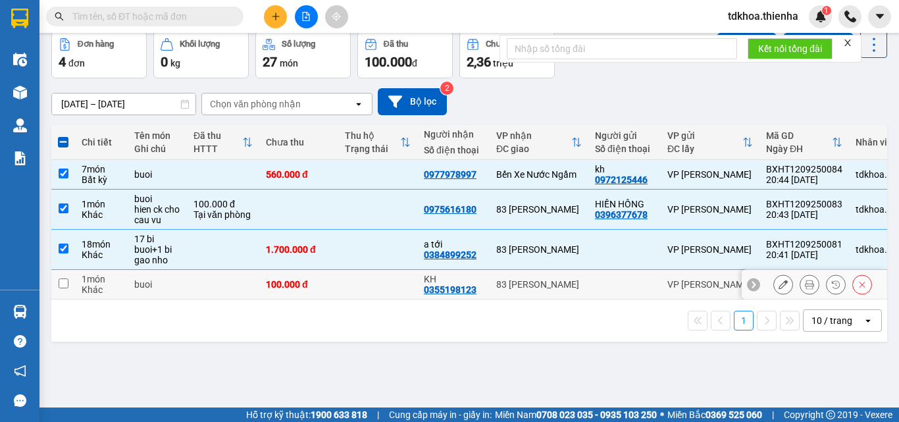
click at [66, 285] on input "checkbox" at bounding box center [64, 283] width 10 height 10
checkbox input "true"
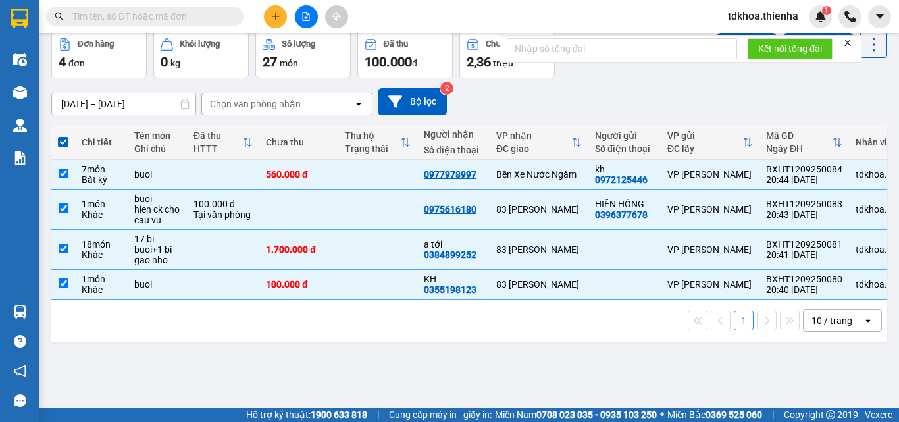
scroll to position [0, 0]
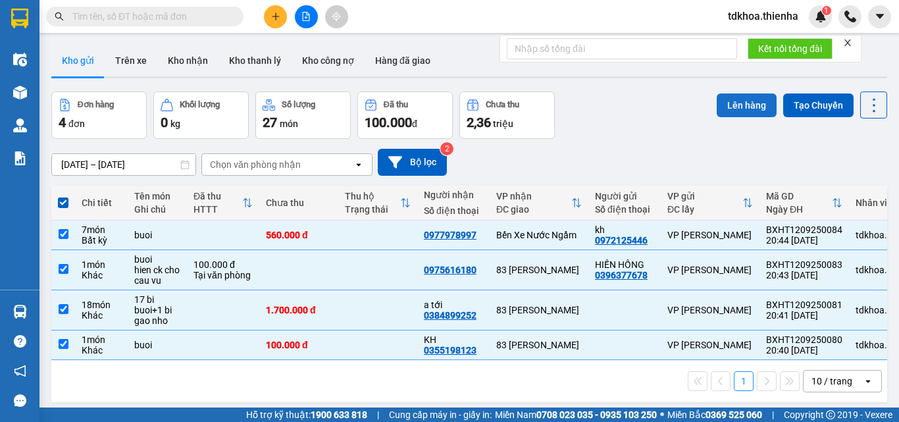
click at [733, 107] on button "Lên hàng" at bounding box center [747, 105] width 60 height 24
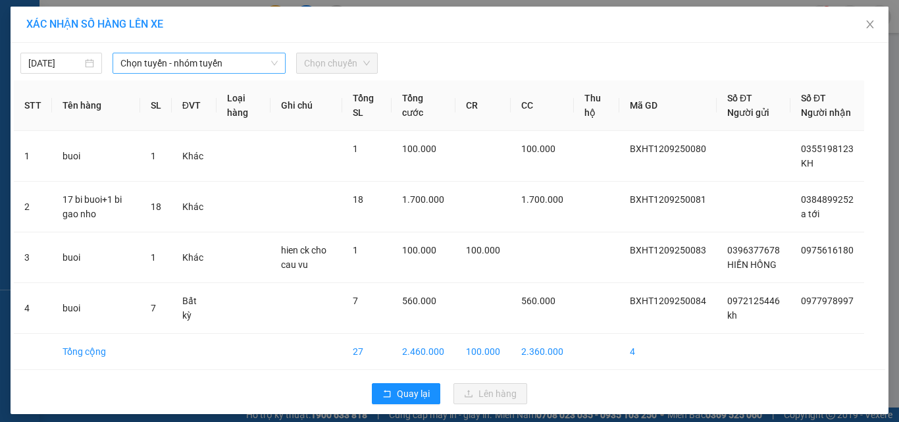
click at [228, 67] on span "Chọn tuyến - nhóm tuyến" at bounding box center [198, 63] width 157 height 20
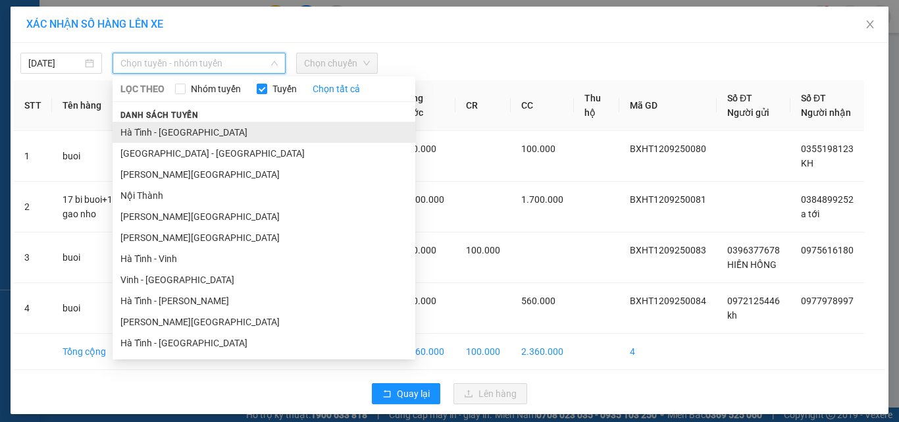
click at [153, 130] on li "Hà Tĩnh - [GEOGRAPHIC_DATA]" at bounding box center [264, 132] width 303 height 21
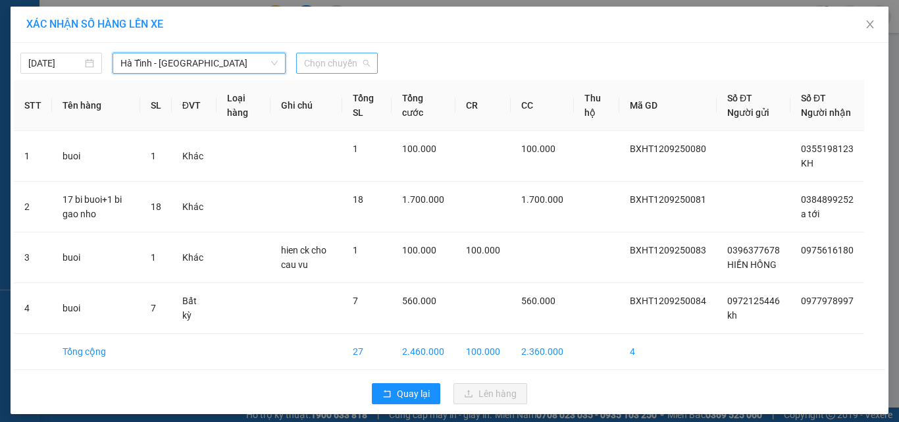
click at [351, 59] on span "Chọn chuyến" at bounding box center [337, 63] width 66 height 20
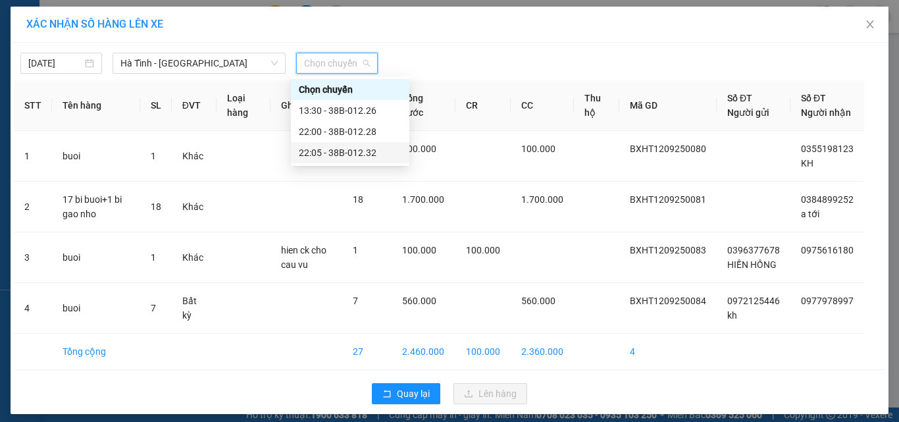
click at [346, 153] on div "22:05 - 38B-012.32" at bounding box center [350, 152] width 103 height 14
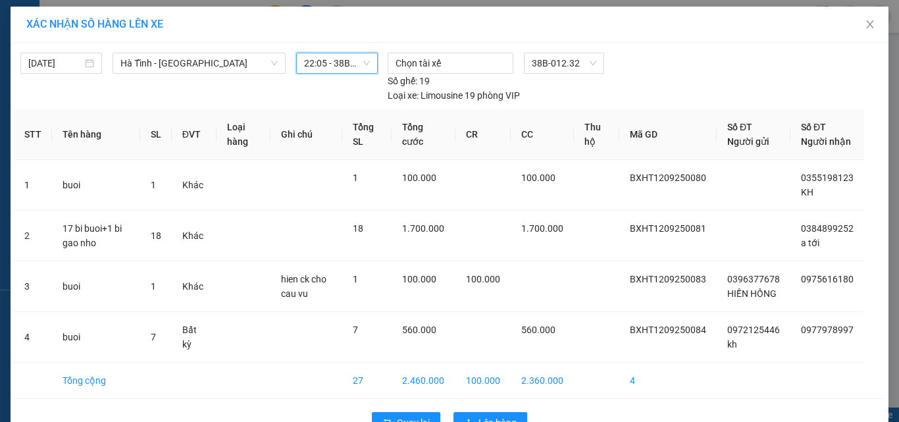
scroll to position [66, 0]
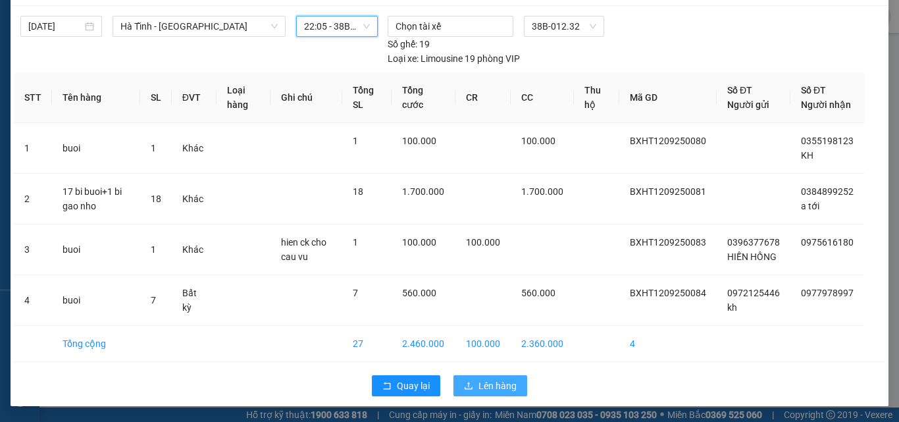
click at [467, 386] on icon "upload" at bounding box center [468, 385] width 9 height 9
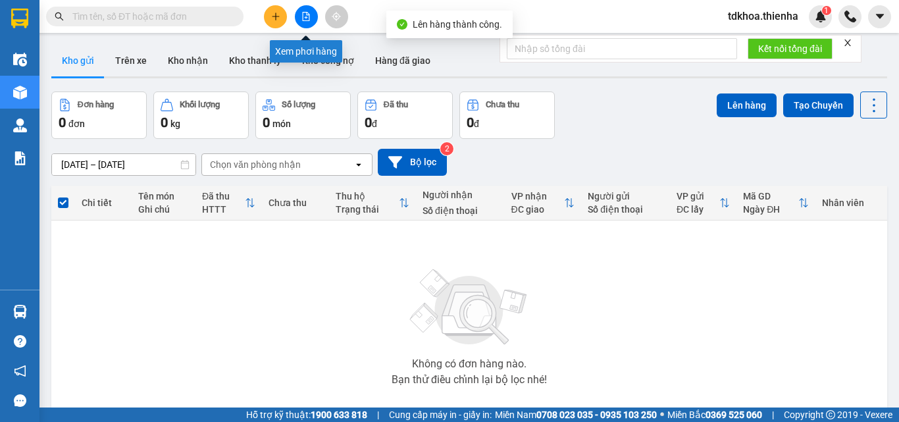
click at [304, 13] on icon "file-add" at bounding box center [306, 16] width 9 height 9
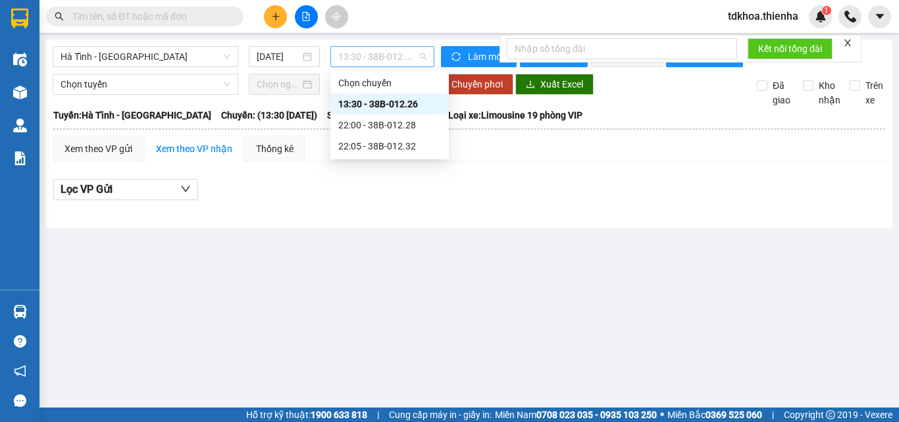
click at [359, 59] on span "13:30 - 38B-012.26" at bounding box center [382, 57] width 88 height 20
click at [380, 143] on div "22:05 - 38B-012.32" at bounding box center [389, 146] width 103 height 14
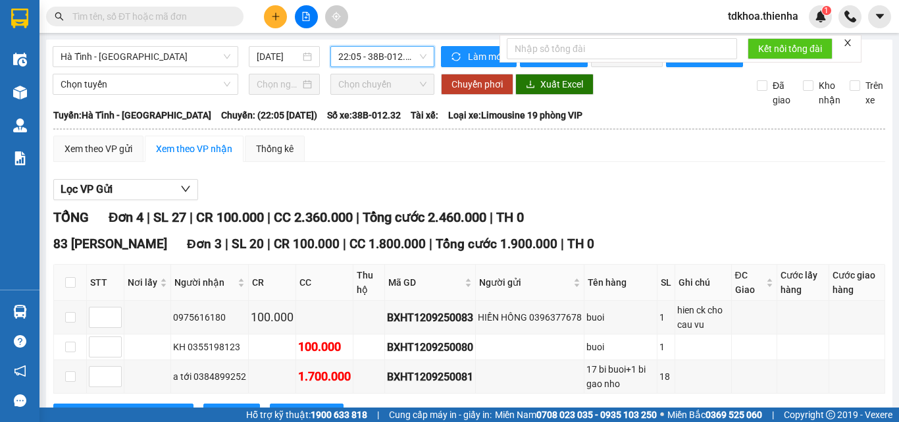
click at [852, 41] on icon "close" at bounding box center [847, 42] width 9 height 9
